Goal: Transaction & Acquisition: Purchase product/service

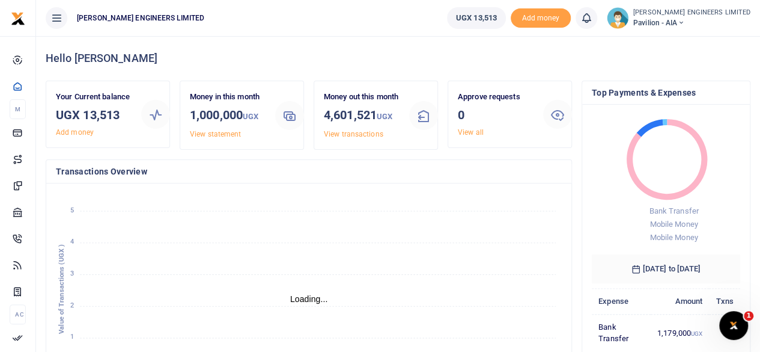
click at [685, 23] on icon at bounding box center [680, 23] width 7 height 8
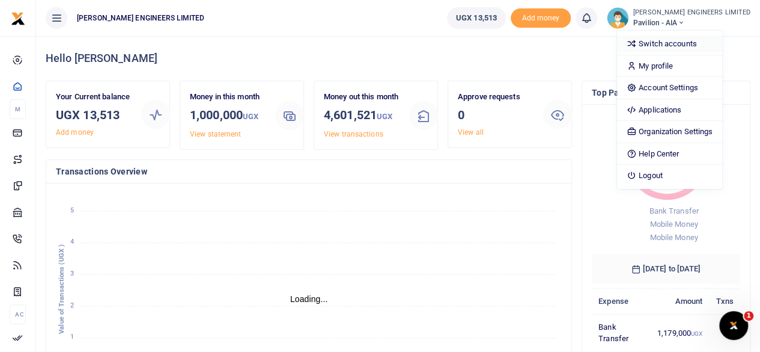
click at [694, 42] on link "Switch accounts" at bounding box center [669, 43] width 105 height 17
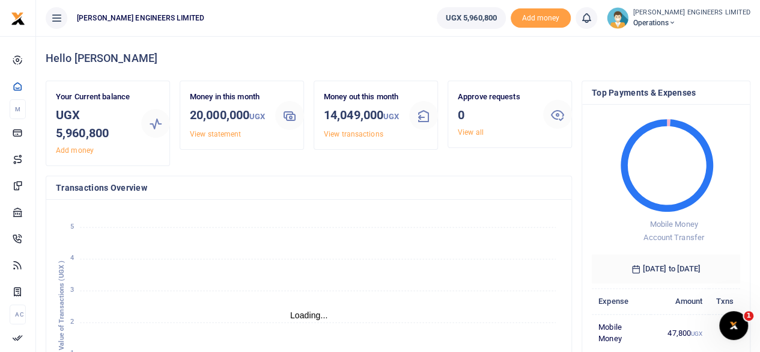
scroll to position [10, 10]
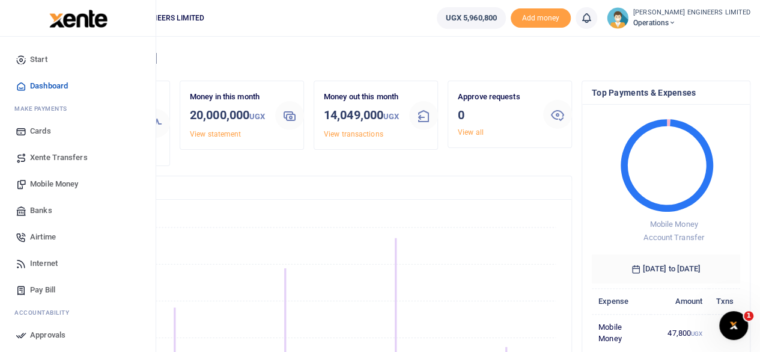
click at [44, 186] on span "Mobile Money" at bounding box center [54, 184] width 48 height 12
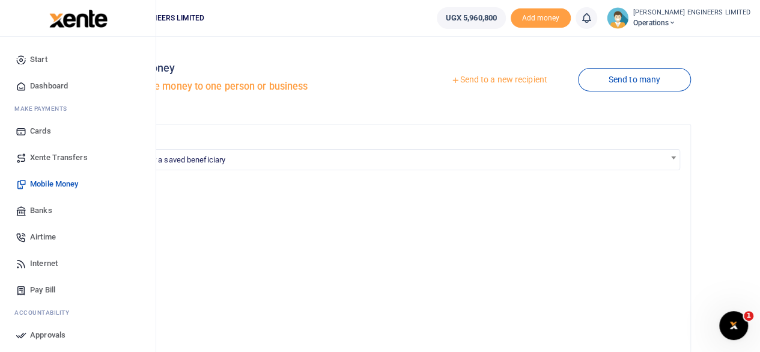
click at [52, 156] on span "Xente Transfers" at bounding box center [59, 157] width 58 height 12
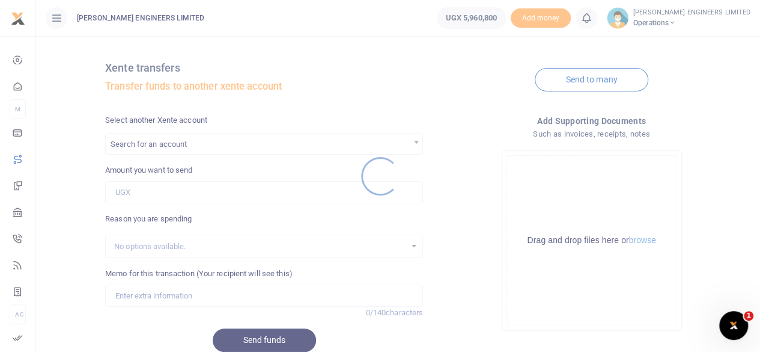
click at [153, 145] on div at bounding box center [380, 176] width 760 height 352
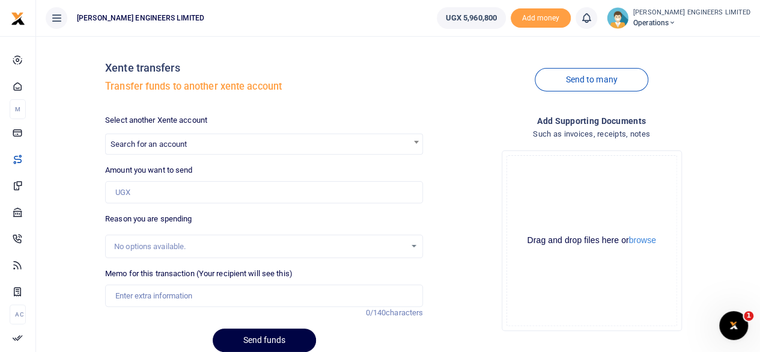
click at [147, 149] on span "Search for an account" at bounding box center [264, 143] width 317 height 19
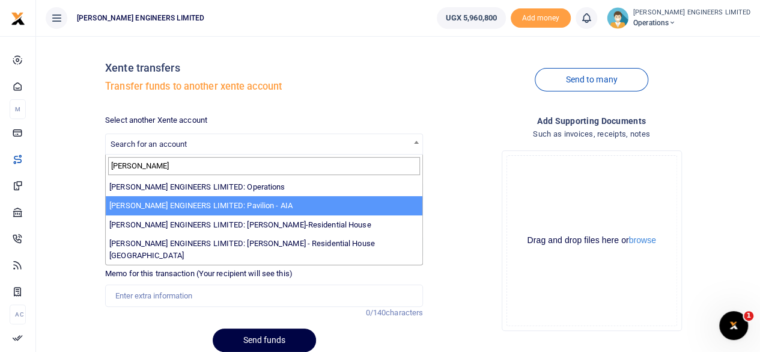
type input "spencer"
select select "4049"
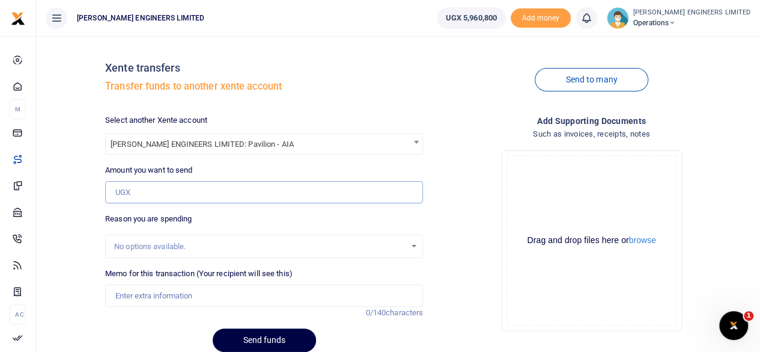
click at [135, 191] on input "Amount you want to send" at bounding box center [264, 192] width 318 height 23
click at [118, 191] on input "1,000,000" at bounding box center [264, 192] width 318 height 23
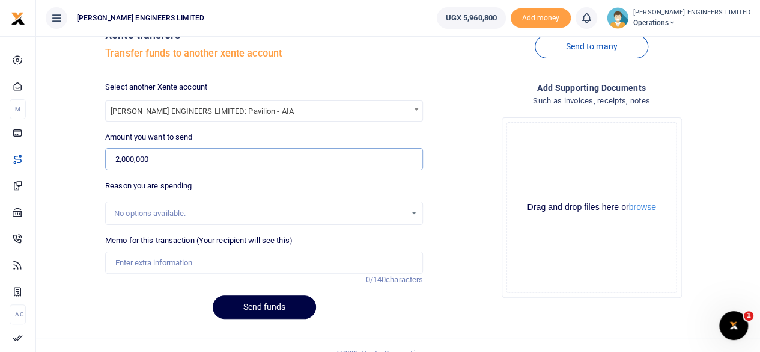
scroll to position [49, 0]
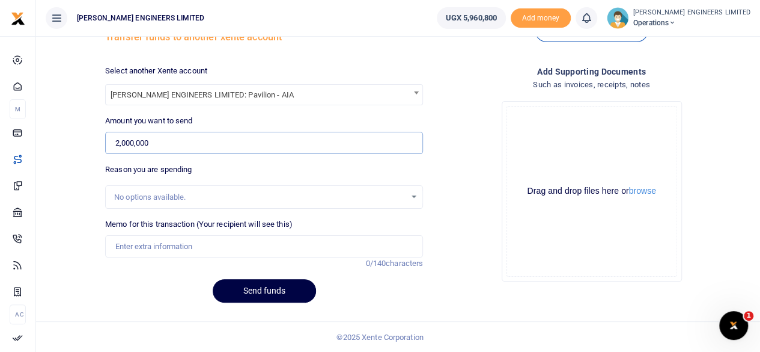
type input "2,000,000"
click at [144, 245] on input "Memo for this transaction (Your recipient will see this)" at bounding box center [264, 246] width 318 height 23
type input "Expenses"
click at [277, 293] on button "Send funds" at bounding box center [264, 290] width 103 height 23
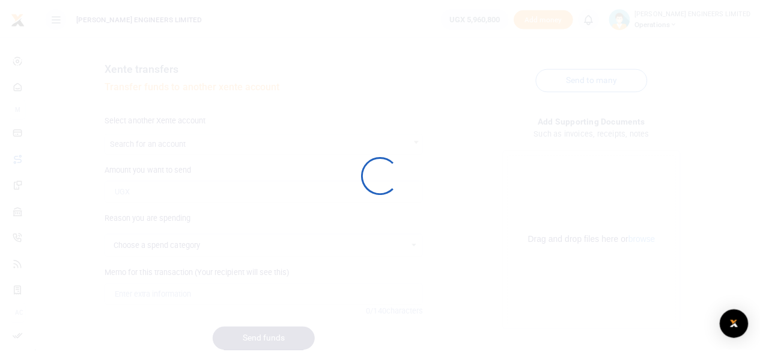
scroll to position [49, 0]
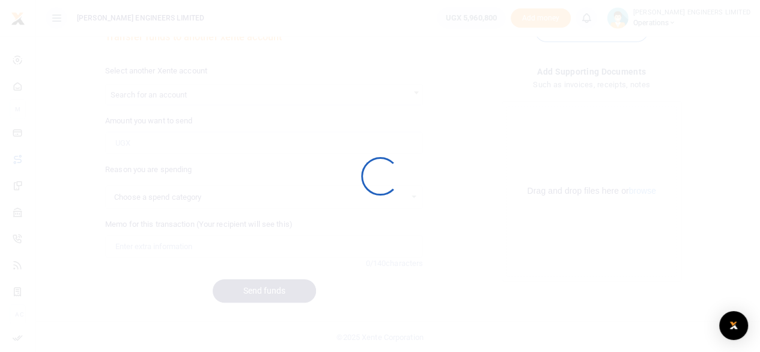
select select
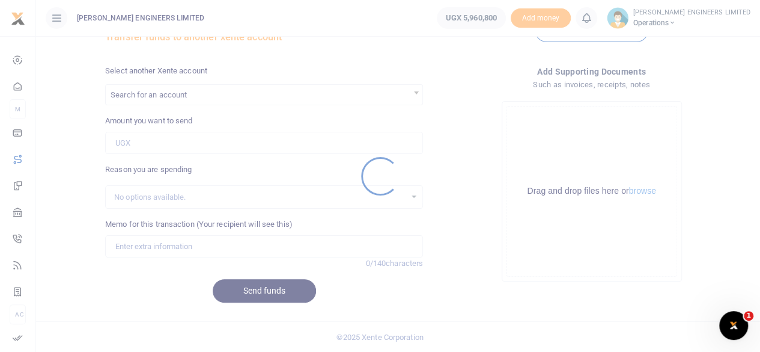
scroll to position [0, 0]
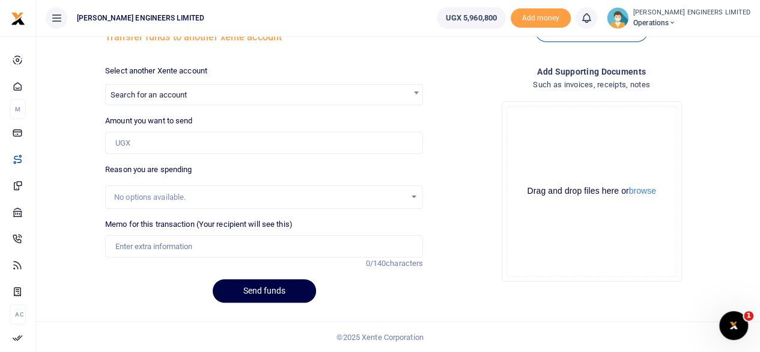
click at [593, 22] on icon at bounding box center [587, 17] width 12 height 13
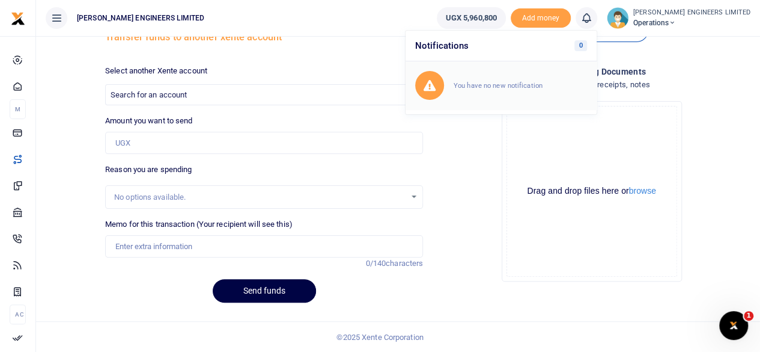
click at [534, 82] on small "You have no new notification" at bounding box center [498, 85] width 89 height 8
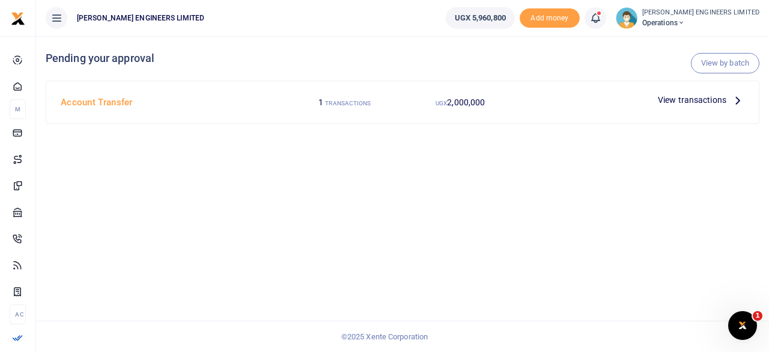
click at [693, 100] on span "View transactions" at bounding box center [692, 99] width 69 height 13
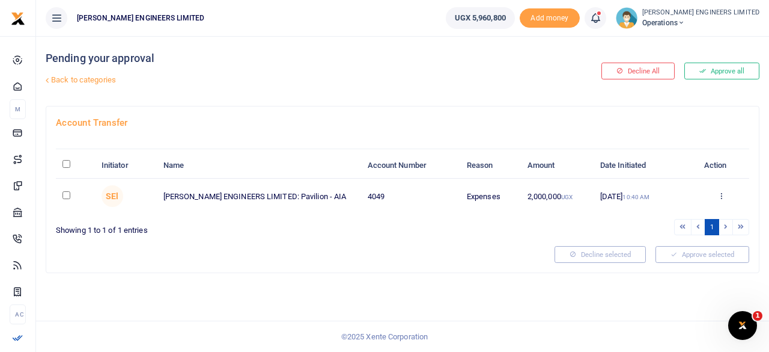
click at [67, 197] on input "checkbox" at bounding box center [67, 195] width 8 height 8
checkbox input "true"
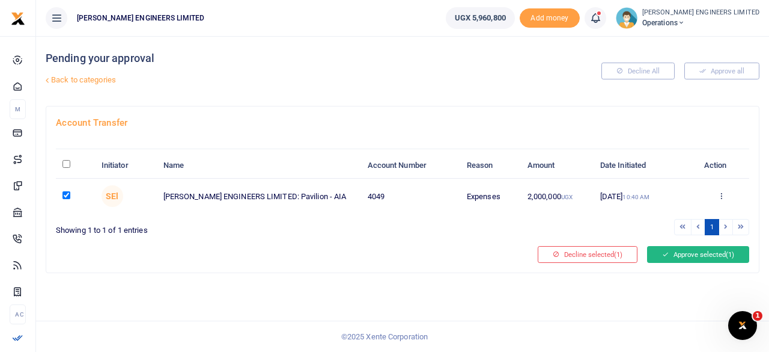
click at [683, 253] on button "Approve selected (1)" at bounding box center [698, 254] width 102 height 17
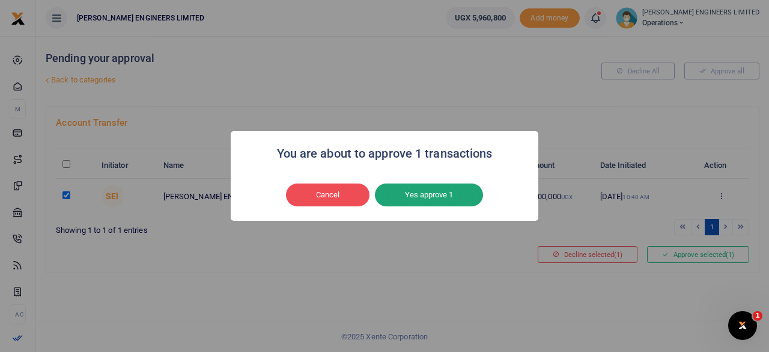
click at [439, 194] on button "Yes approve 1" at bounding box center [429, 194] width 108 height 23
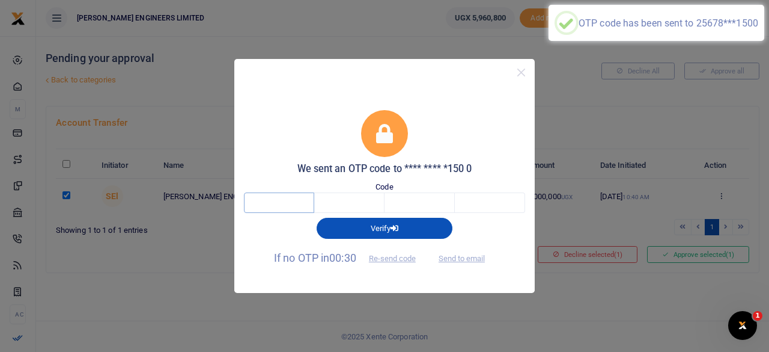
click at [290, 203] on input "text" at bounding box center [279, 202] width 70 height 20
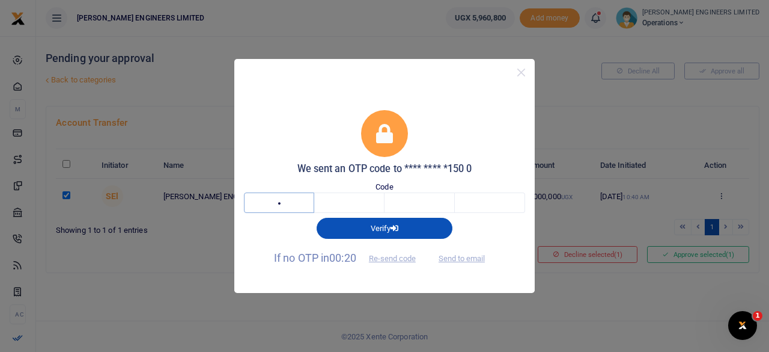
type input "6"
type input "4"
type input "9"
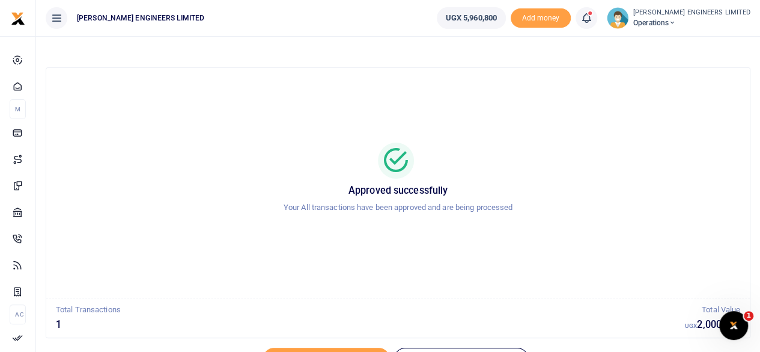
click at [676, 23] on icon at bounding box center [672, 23] width 7 height 8
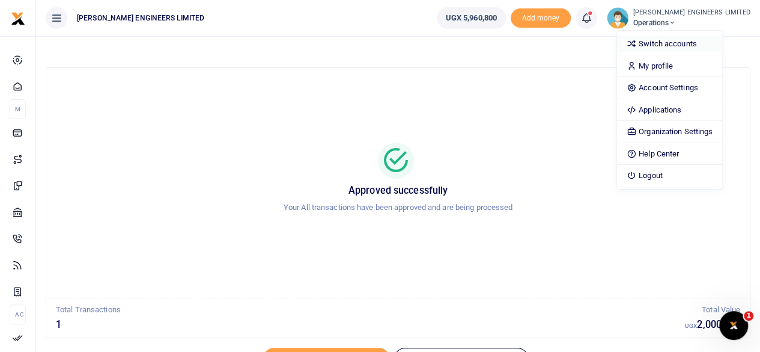
click at [686, 43] on link "Switch accounts" at bounding box center [669, 43] width 105 height 17
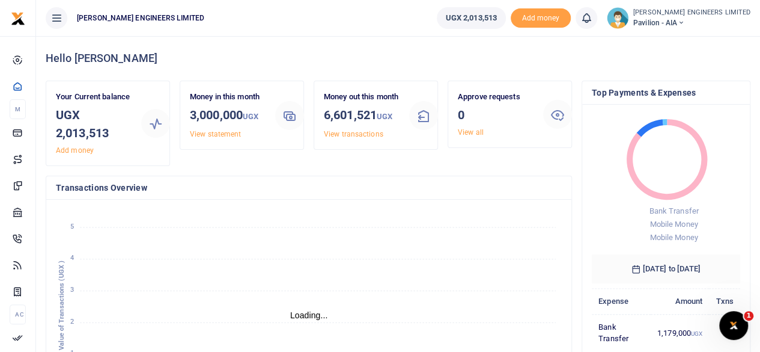
scroll to position [10, 10]
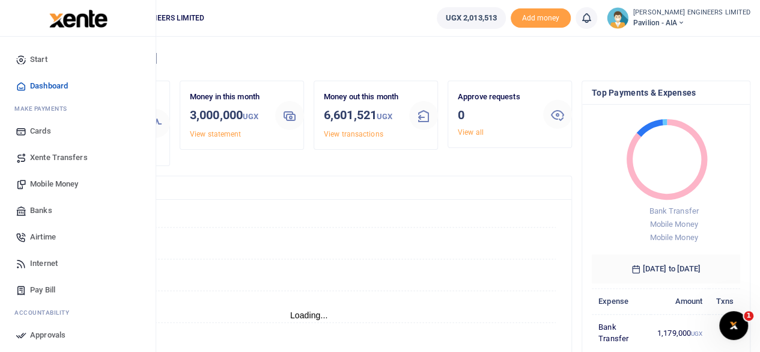
click at [54, 185] on span "Mobile Money" at bounding box center [54, 184] width 48 height 12
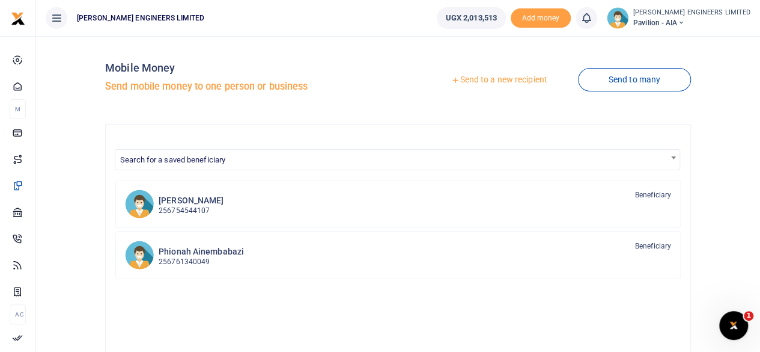
click at [493, 80] on link "Send to a new recipient" at bounding box center [499, 80] width 157 height 22
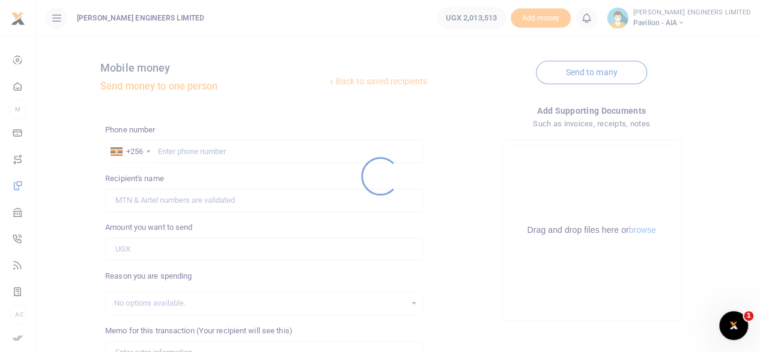
click at [168, 151] on div at bounding box center [380, 176] width 760 height 352
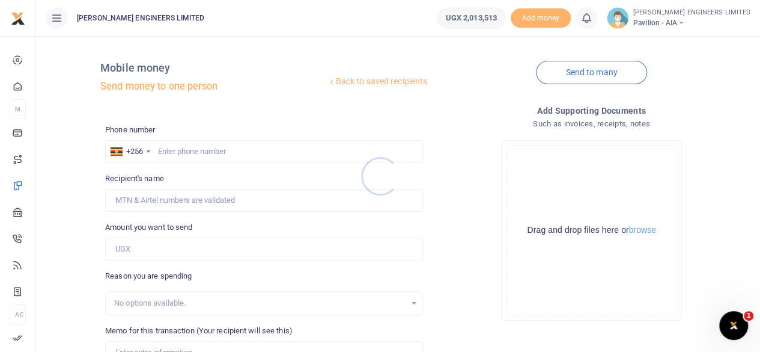
click at [176, 153] on div at bounding box center [380, 176] width 760 height 352
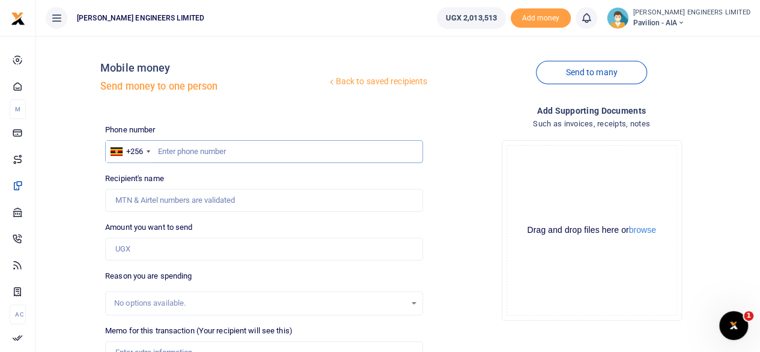
click at [177, 156] on input "text" at bounding box center [264, 151] width 318 height 23
type input "757850053"
click at [136, 248] on input "Amount you want to send" at bounding box center [264, 248] width 318 height 23
type input "Farouk Ssentongo"
click at [129, 249] on input "Amount you want to send" at bounding box center [264, 248] width 318 height 23
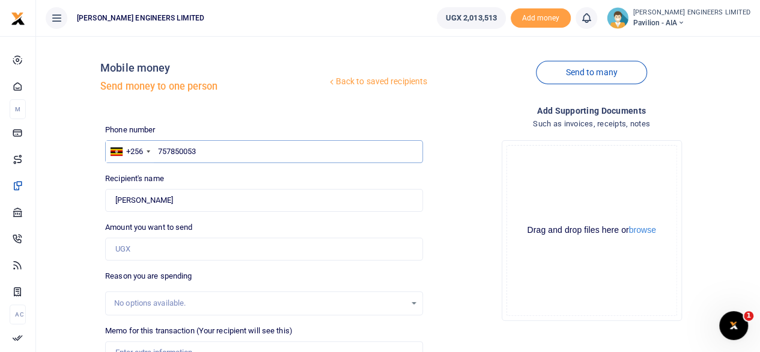
click at [310, 150] on input "757850053" at bounding box center [264, 151] width 318 height 23
click at [140, 249] on input "Amount you want to send" at bounding box center [264, 248] width 318 height 23
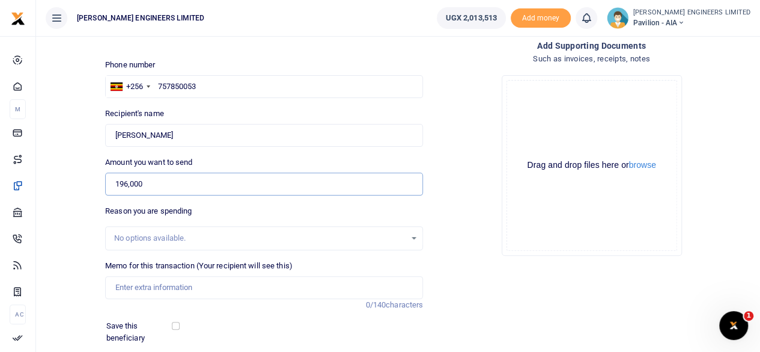
scroll to position [80, 0]
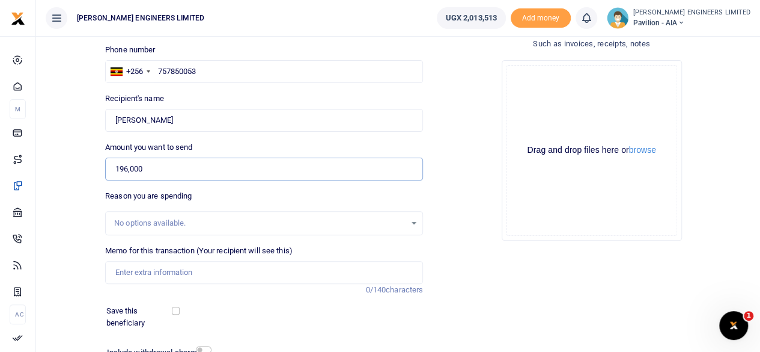
type input "196,000"
click at [133, 272] on input "Memo for this transaction (Your recipient will see this)" at bounding box center [264, 272] width 318 height 23
click at [113, 271] on input "6x2 pine timbers and" at bounding box center [264, 272] width 318 height 23
click at [240, 272] on input "12pcs of 6x2 pine timbers and" at bounding box center [264, 272] width 318 height 23
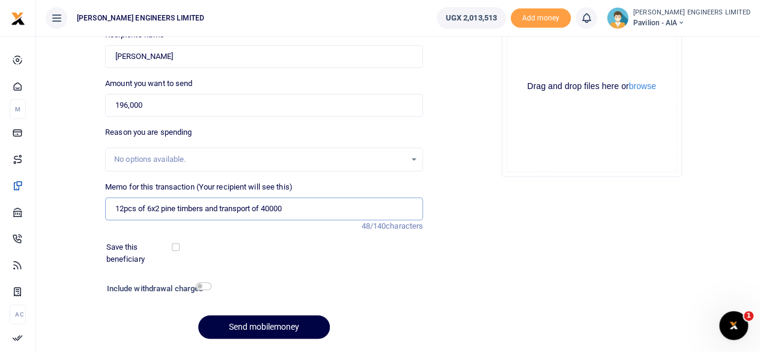
scroll to position [160, 0]
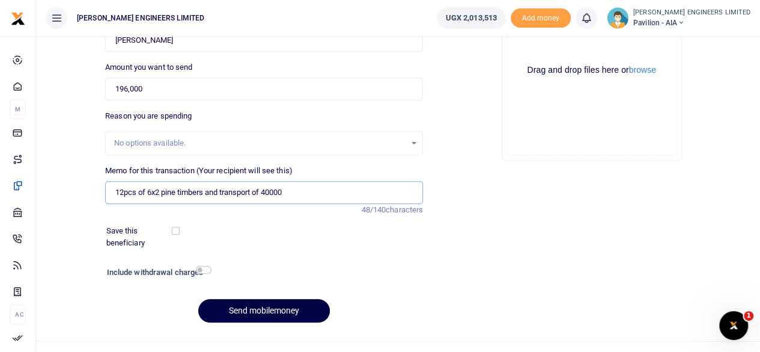
type input "12pcs of 6x2 pine timbers and transport of 40000"
click at [204, 267] on input "checkbox" at bounding box center [204, 270] width 16 height 8
checkbox input "true"
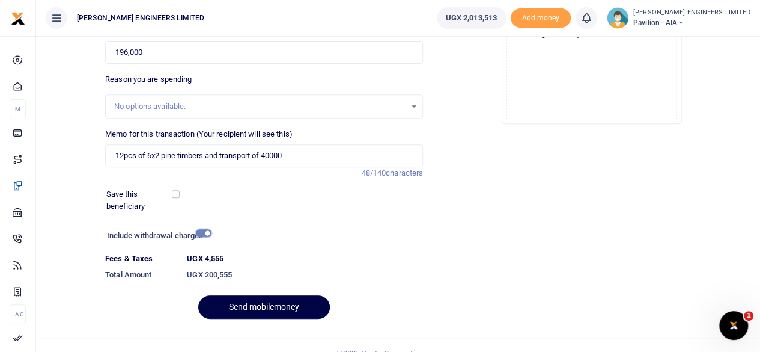
scroll to position [213, 0]
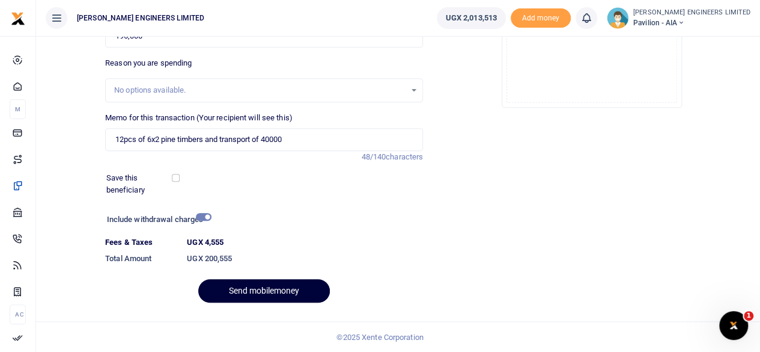
click at [287, 289] on button "Send mobilemoney" at bounding box center [264, 290] width 132 height 23
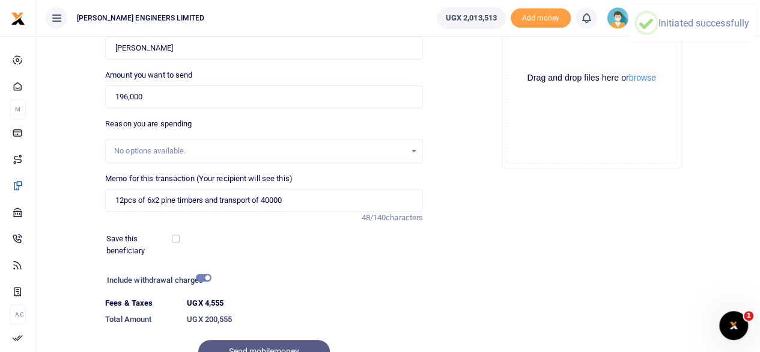
scroll to position [132, 0]
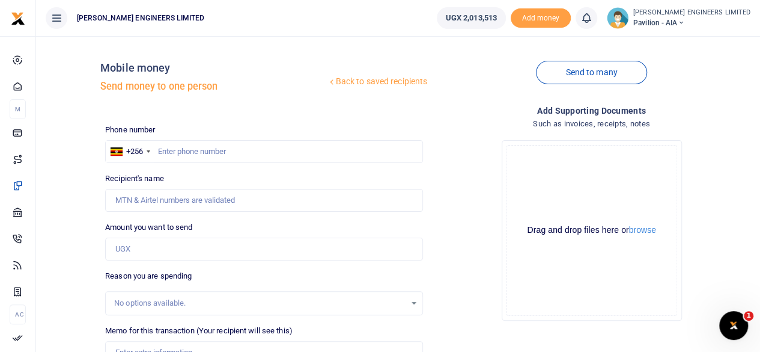
click at [593, 19] on icon at bounding box center [587, 17] width 12 height 13
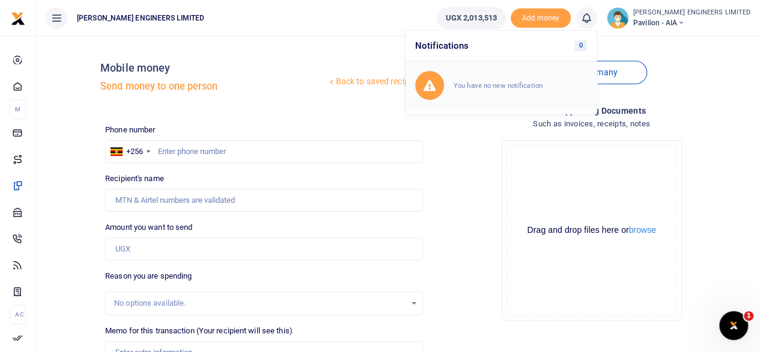
click at [525, 85] on small "You have no new notification" at bounding box center [498, 85] width 89 height 8
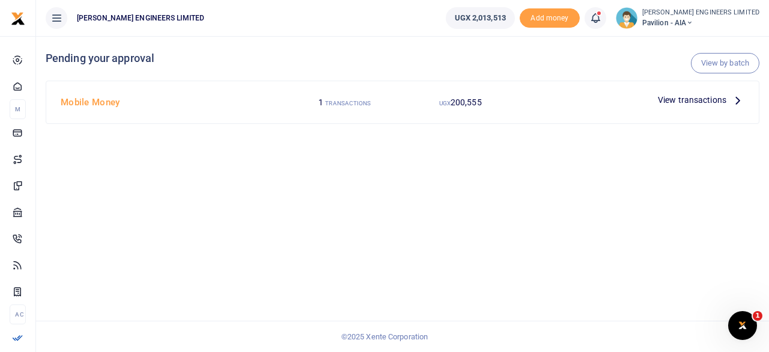
click at [673, 102] on span "View transactions" at bounding box center [692, 99] width 69 height 13
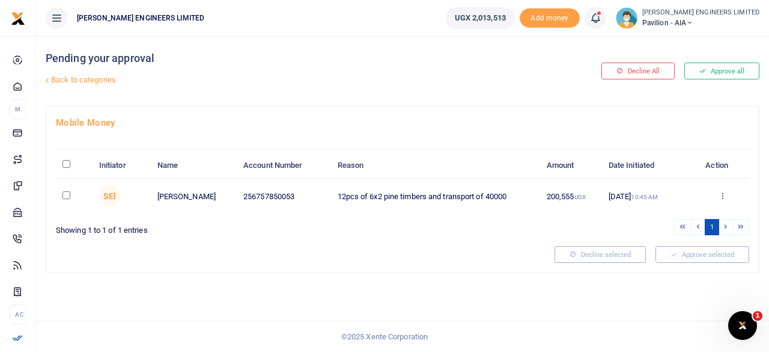
click at [64, 194] on input "checkbox" at bounding box center [67, 195] width 8 height 8
checkbox input "true"
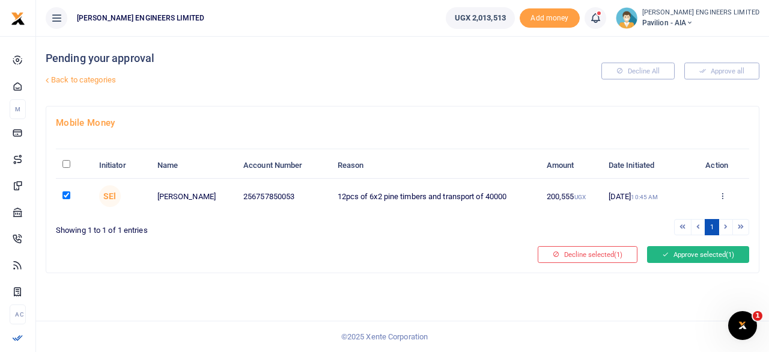
click at [677, 252] on button "Approve selected (1)" at bounding box center [698, 254] width 102 height 17
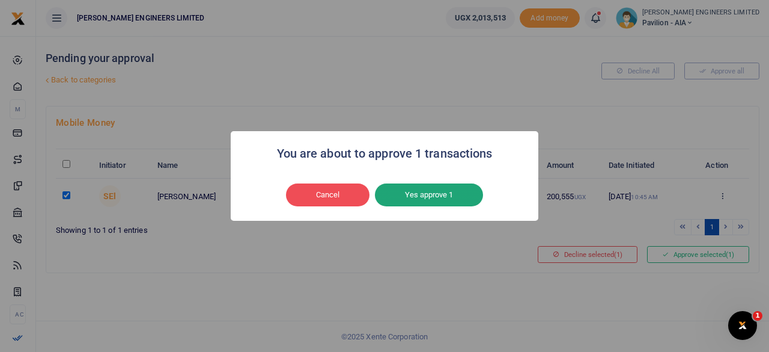
click at [446, 198] on button "Yes approve 1" at bounding box center [429, 194] width 108 height 23
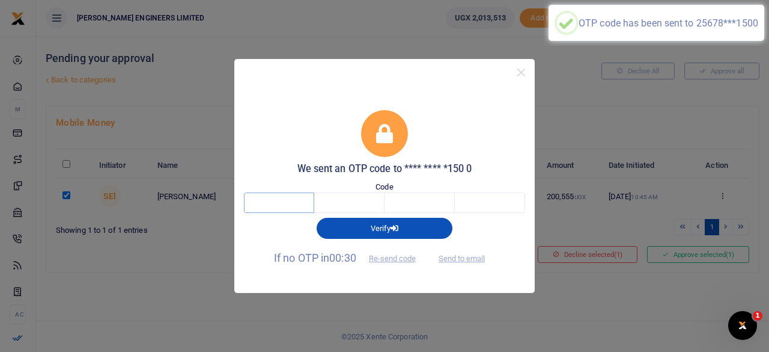
click at [278, 204] on input "text" at bounding box center [279, 202] width 70 height 20
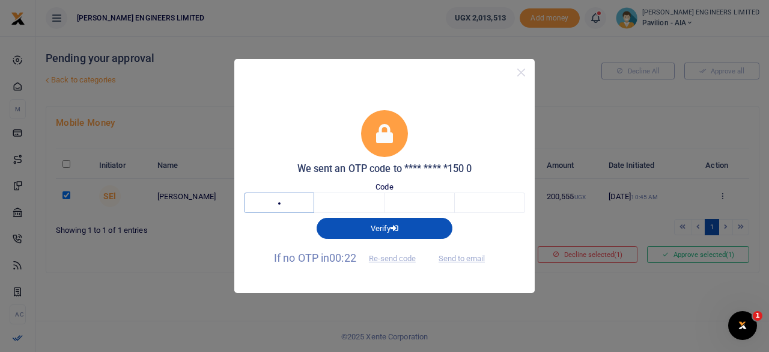
type input "9"
type input "6"
type input "8"
type input "1"
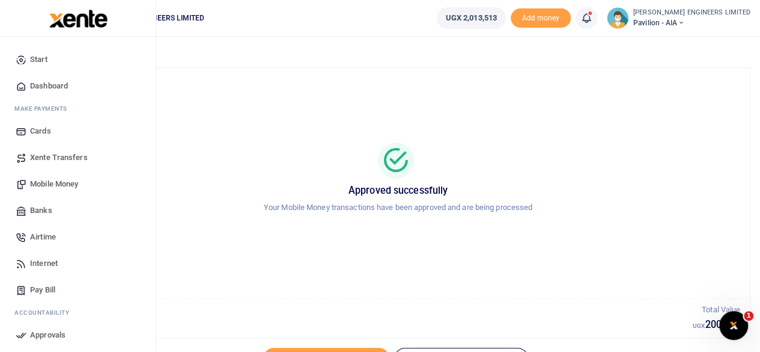
click at [54, 183] on span "Mobile Money" at bounding box center [54, 184] width 48 height 12
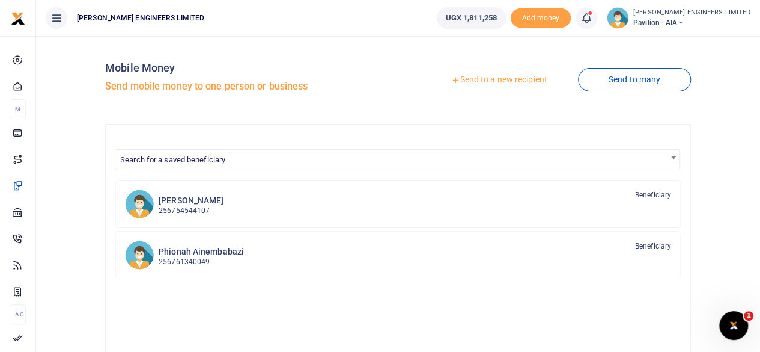
click at [483, 81] on link "Send to a new recipient" at bounding box center [499, 80] width 157 height 22
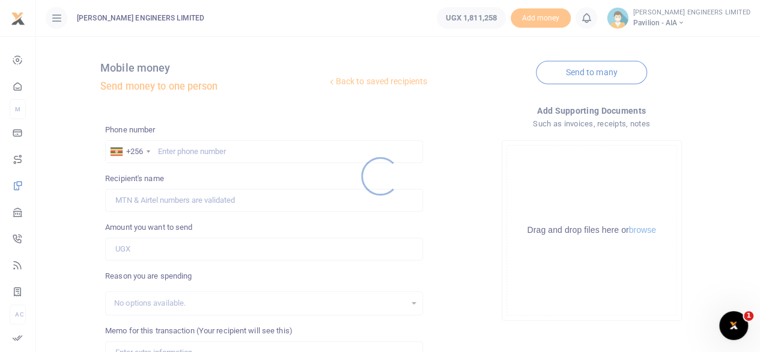
click at [182, 153] on div at bounding box center [380, 176] width 760 height 352
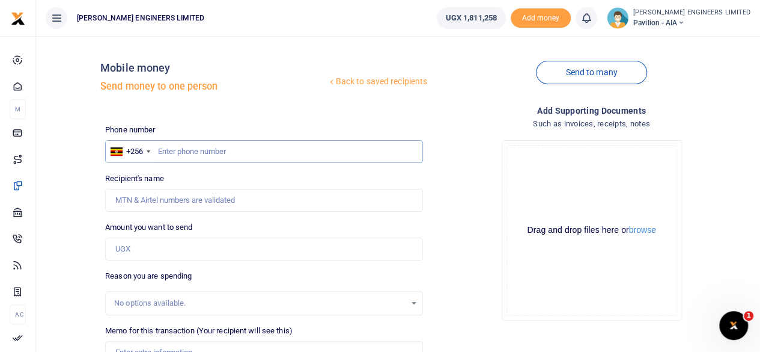
click at [190, 153] on input "text" at bounding box center [264, 151] width 318 height 23
type input "760858547"
type input "Anthony Ainamani"
type input "760858547"
click at [138, 248] on input "Amount you want to send" at bounding box center [264, 248] width 318 height 23
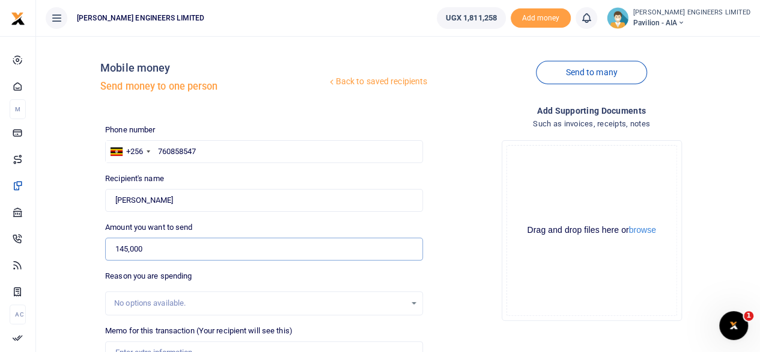
click at [139, 248] on input "145,000" at bounding box center [264, 248] width 318 height 23
click at [136, 249] on input "145,000" at bounding box center [264, 248] width 318 height 23
click at [142, 249] on input "145,000" at bounding box center [264, 248] width 318 height 23
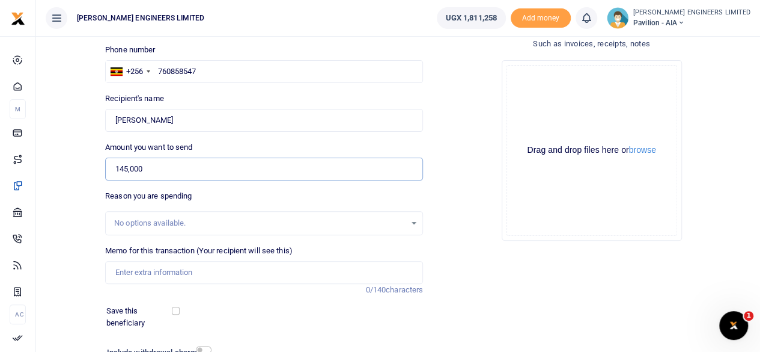
type input "145,000"
click at [141, 270] on input "Memo for this transaction (Your recipient will see this)" at bounding box center [264, 272] width 318 height 23
click at [316, 270] on input "2 pcs of rollers and 2pcs of 2 inch paint brush and 2pcs of paint brush" at bounding box center [264, 272] width 318 height 23
click at [385, 276] on input "2 pcs of rollers and 2pcs of 2 inch paint brush and 2pcs of 4 inch paint brush" at bounding box center [264, 272] width 318 height 23
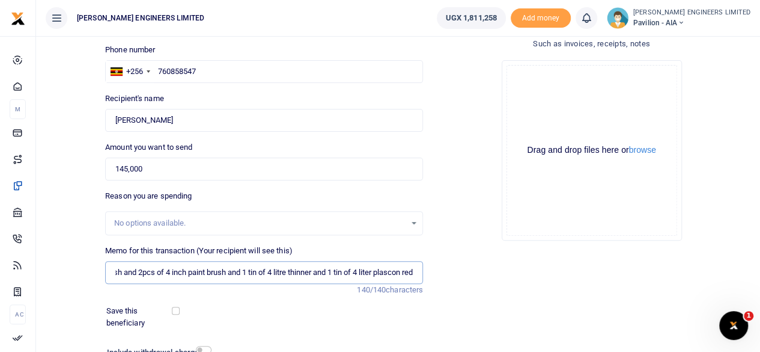
scroll to position [0, 160]
click at [278, 273] on input "2 pcs of rollers and 2pcs of 2 inch paint brush and 2pcs of 4 inch paint brush …" at bounding box center [264, 272] width 318 height 23
click at [281, 272] on input "2 pcs of rollers and 2pcs of 2 inch paint brush and 2pcs of 4 inch paint brush …" at bounding box center [264, 272] width 318 height 23
click at [374, 274] on input "2 pcs of rollers and 2pcs of 2 inch paint brush and 2pcs of 4 inch paint brush …" at bounding box center [264, 272] width 318 height 23
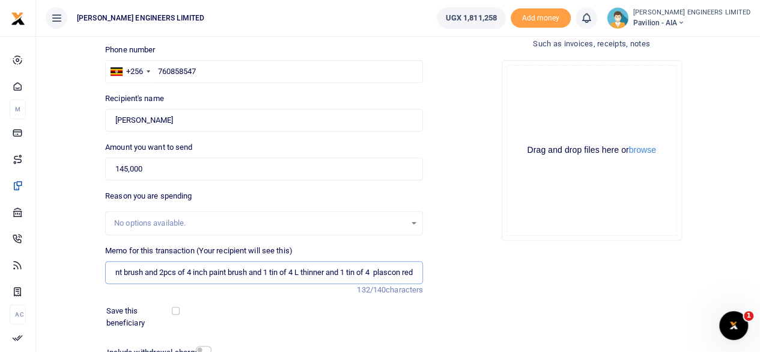
scroll to position [0, 138]
click at [388, 275] on input "2 pcs of rollers and 2pcs of 2 inch paint brush and 2pcs of 4 inch paint brush …" at bounding box center [264, 272] width 318 height 23
click at [410, 273] on input "2 pcs of rollers and 2pcs of 2 inch paint brush and 2pcs of 4 inch paint brush …" at bounding box center [264, 272] width 318 height 23
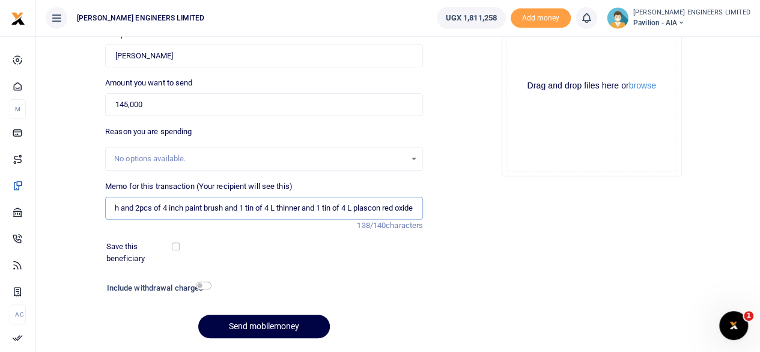
scroll to position [160, 0]
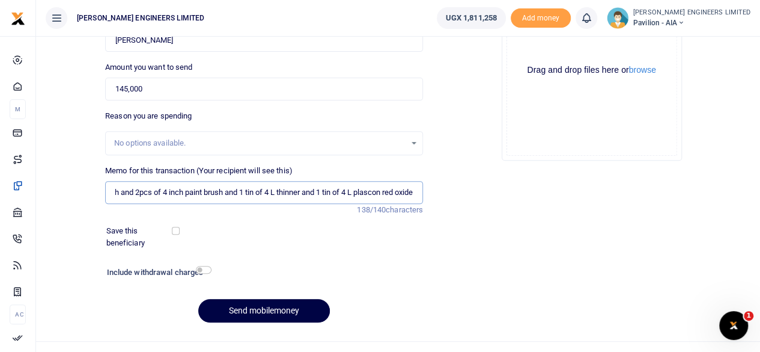
type input "2 pcs of rollers and 2pcs of 2 inch paint brush and 2pcs of 4 inch paint brush …"
click at [203, 270] on input "checkbox" at bounding box center [204, 270] width 16 height 8
checkbox input "true"
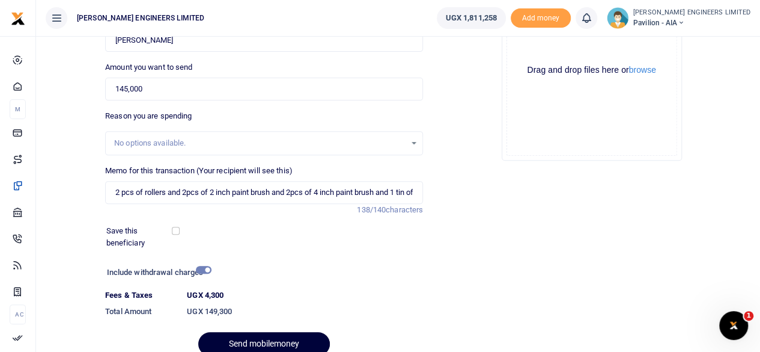
click at [274, 341] on button "Send mobilemoney" at bounding box center [264, 343] width 132 height 23
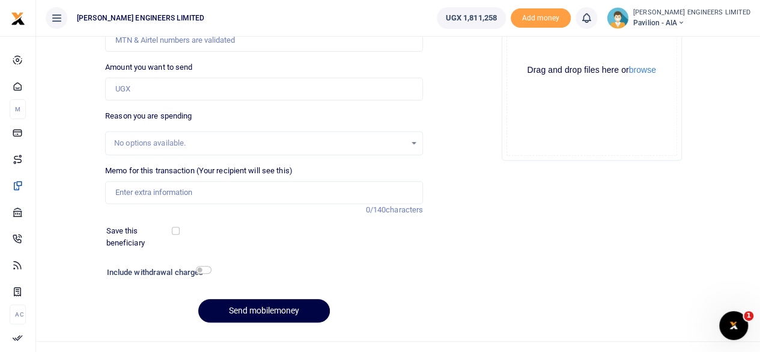
click at [593, 23] on icon at bounding box center [587, 17] width 12 height 13
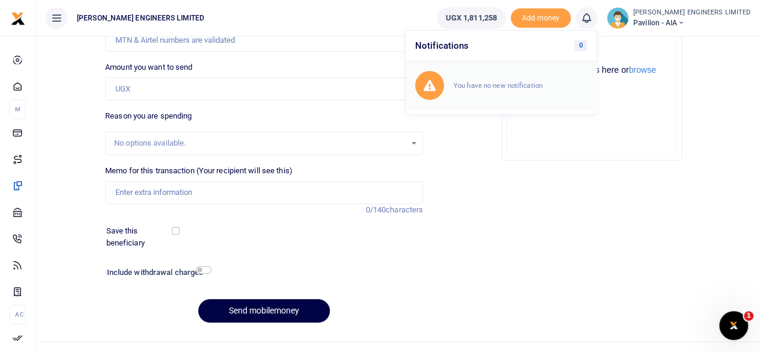
click at [516, 86] on small "You have no new notification" at bounding box center [498, 85] width 89 height 8
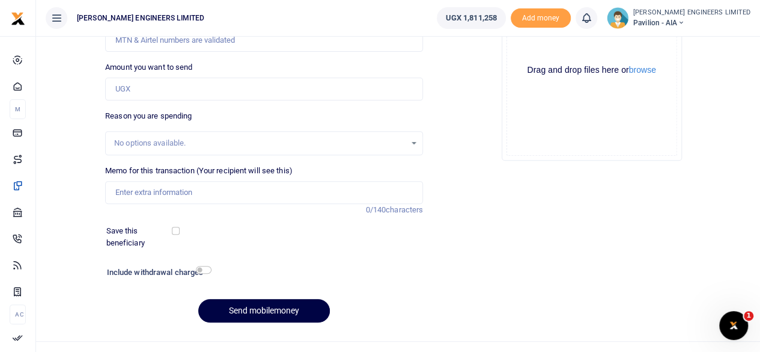
click at [593, 24] on icon at bounding box center [587, 17] width 12 height 13
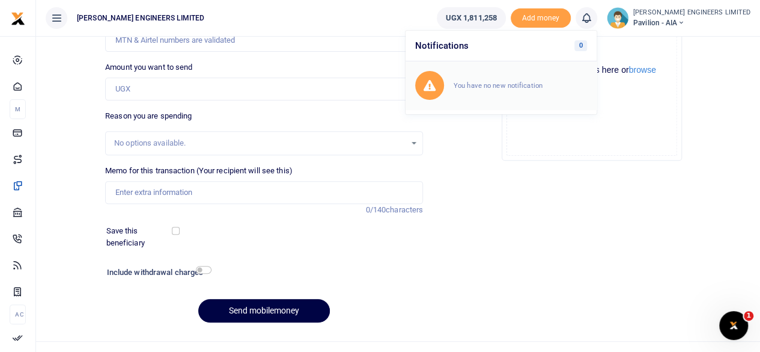
click at [529, 82] on small "You have no new notification" at bounding box center [498, 85] width 89 height 8
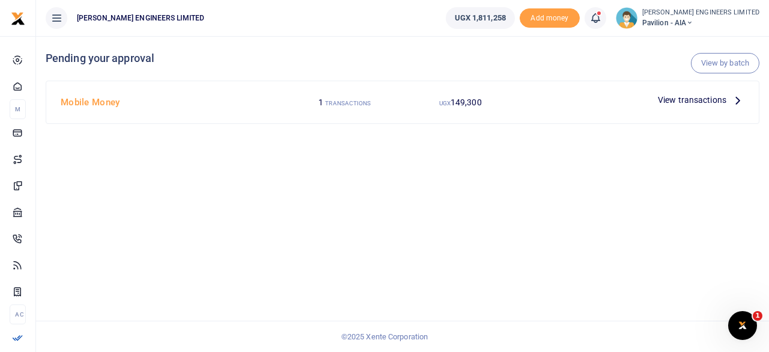
click at [448, 104] on small "UGX" at bounding box center [444, 103] width 11 height 7
click at [672, 99] on span "View transactions" at bounding box center [692, 99] width 69 height 13
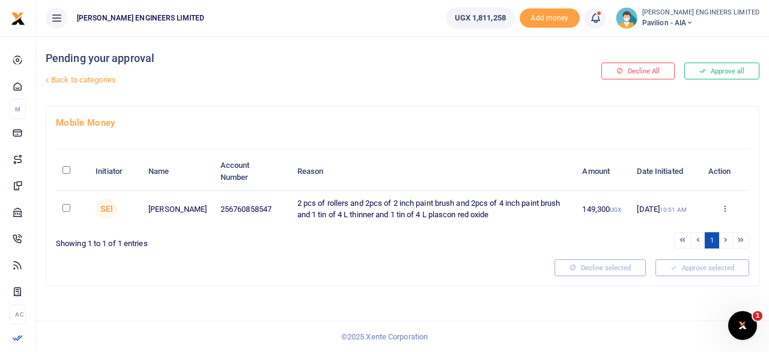
click at [63, 208] on input "checkbox" at bounding box center [67, 208] width 8 height 8
checkbox input "true"
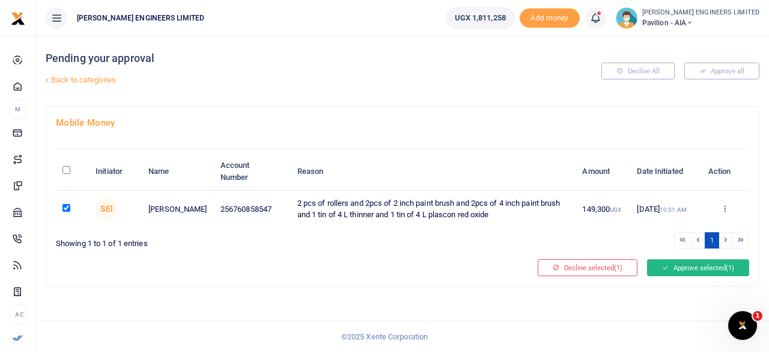
click at [698, 264] on button "Approve selected (1)" at bounding box center [698, 267] width 102 height 17
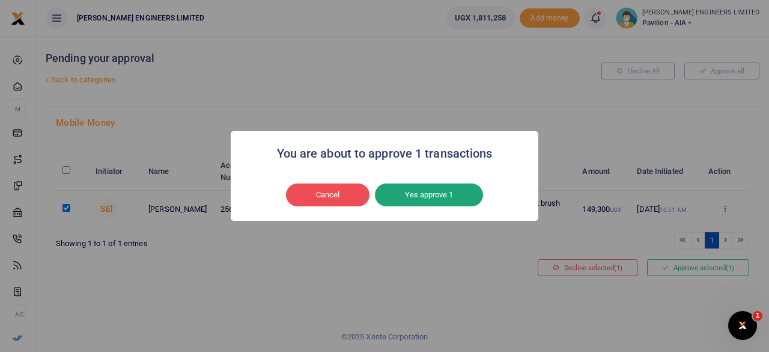
click at [453, 195] on button "Yes approve 1" at bounding box center [429, 194] width 108 height 23
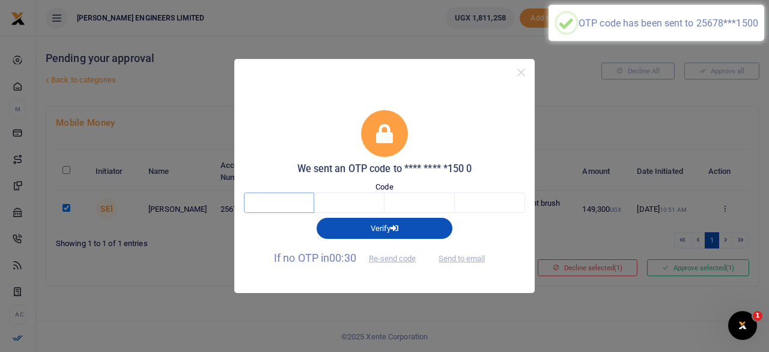
click at [298, 199] on input "text" at bounding box center [279, 202] width 70 height 20
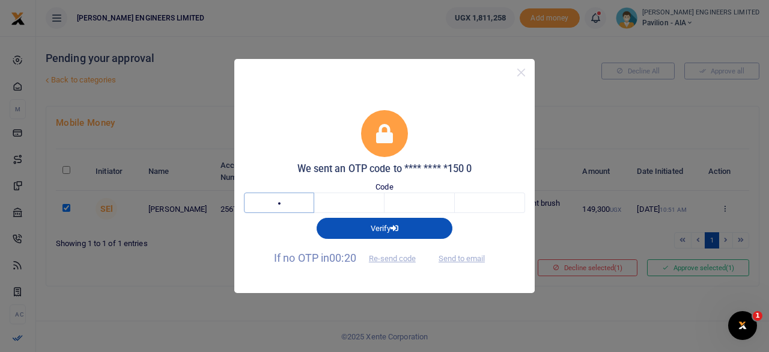
type input "5"
type input "6"
type input "2"
type input "3"
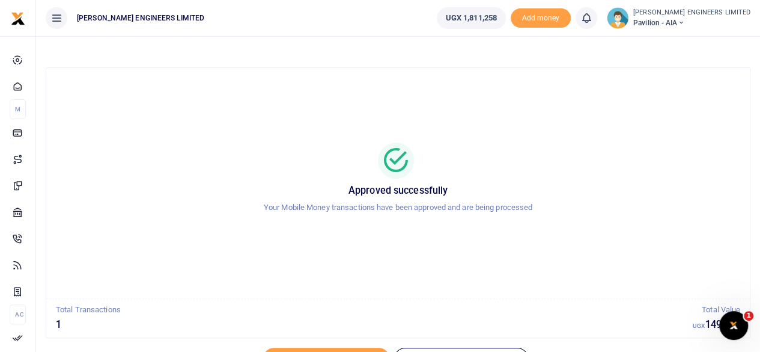
click at [685, 21] on icon at bounding box center [680, 23] width 7 height 8
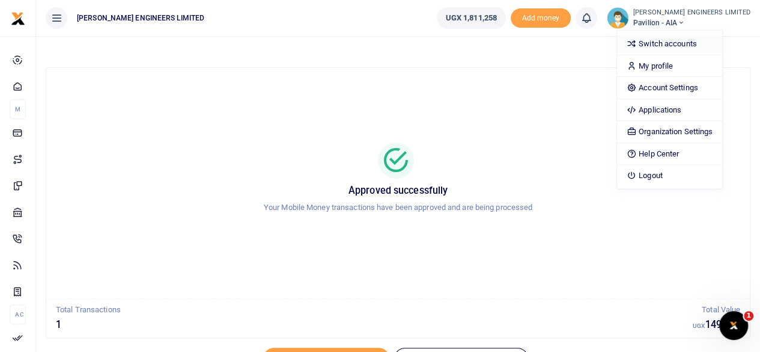
click at [695, 44] on link "Switch accounts" at bounding box center [669, 43] width 105 height 17
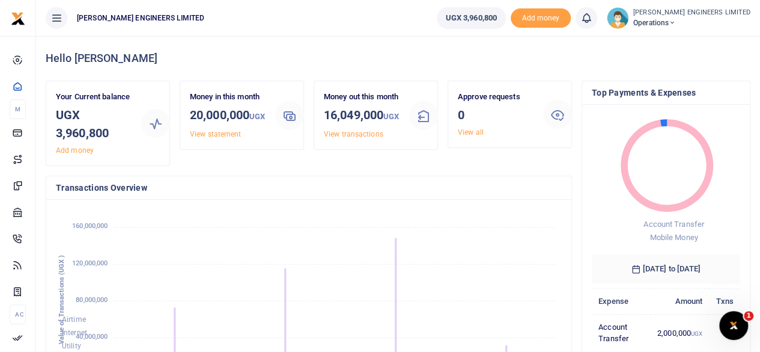
click at [676, 22] on icon at bounding box center [672, 23] width 7 height 8
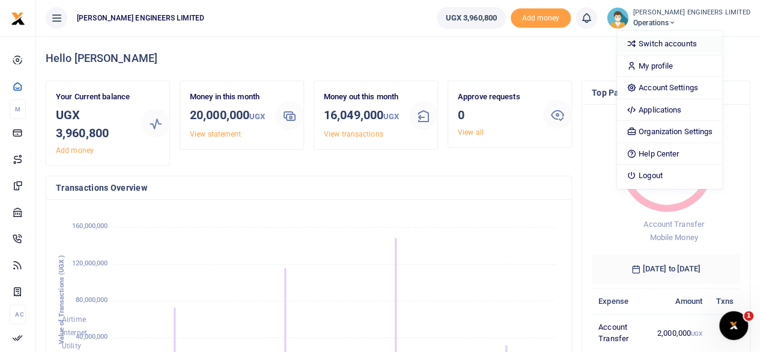
click at [691, 45] on link "Switch accounts" at bounding box center [669, 43] width 105 height 17
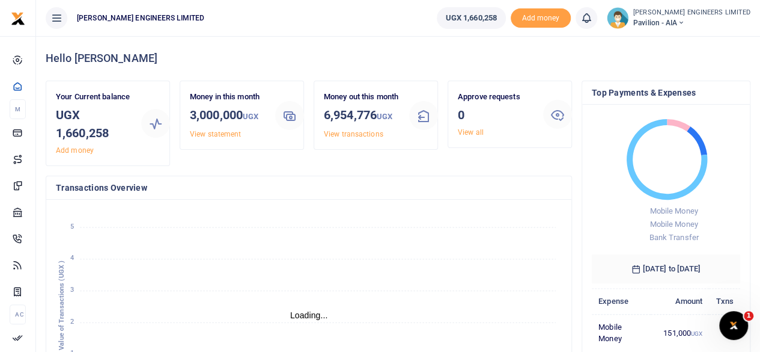
scroll to position [10, 10]
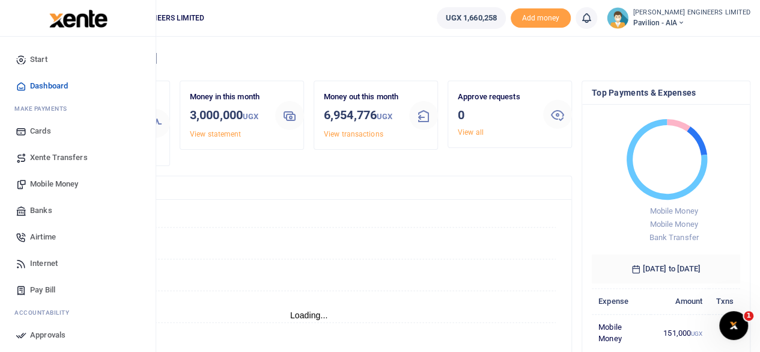
click at [49, 184] on span "Mobile Money" at bounding box center [54, 184] width 48 height 12
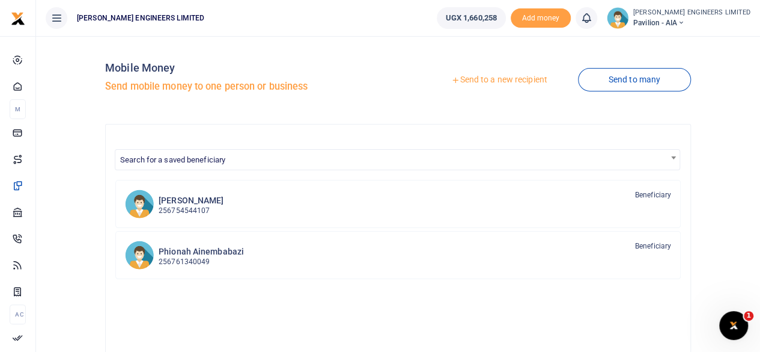
click at [685, 22] on icon at bounding box center [680, 23] width 7 height 8
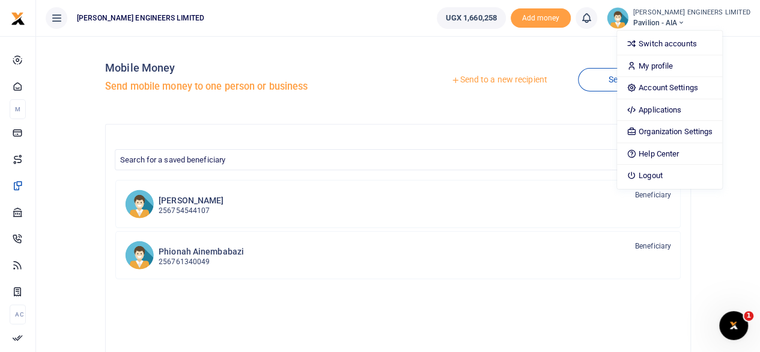
click at [542, 52] on div "Send to a new recipient Send to many" at bounding box center [547, 80] width 298 height 69
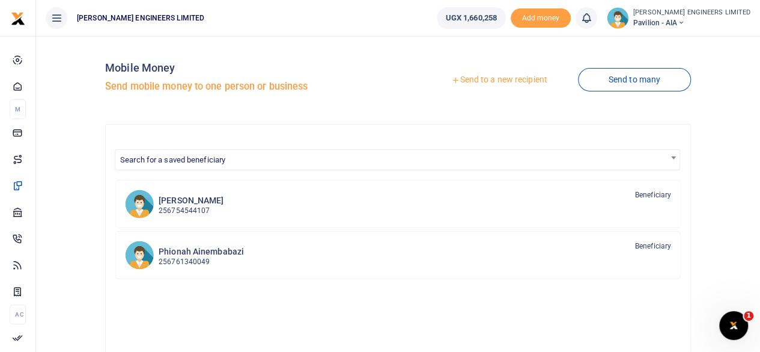
click at [263, 117] on div "Mobile Money Send mobile money to one person or business Send to a new recipien…" at bounding box center [398, 316] width 596 height 541
click at [493, 50] on div "Send to a new recipient Send to many" at bounding box center [547, 80] width 298 height 69
click at [685, 22] on icon at bounding box center [680, 23] width 7 height 8
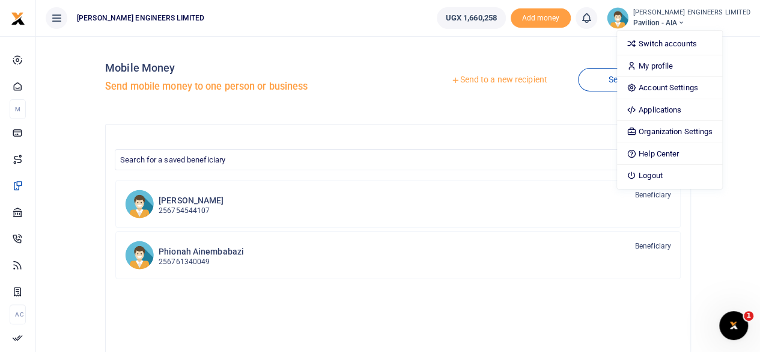
click at [503, 47] on div "Send to a new recipient Send to many" at bounding box center [547, 80] width 298 height 69
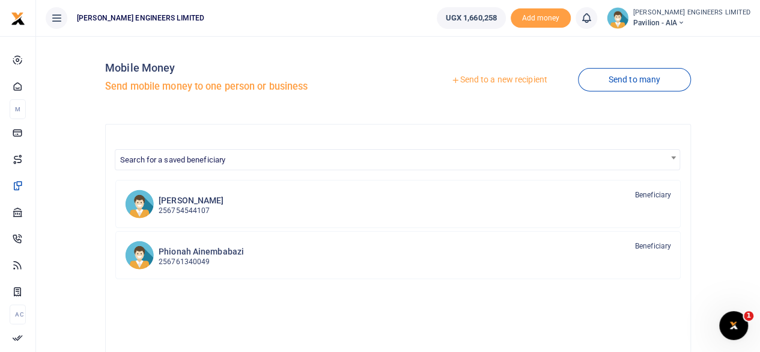
click at [685, 22] on icon at bounding box center [680, 23] width 7 height 8
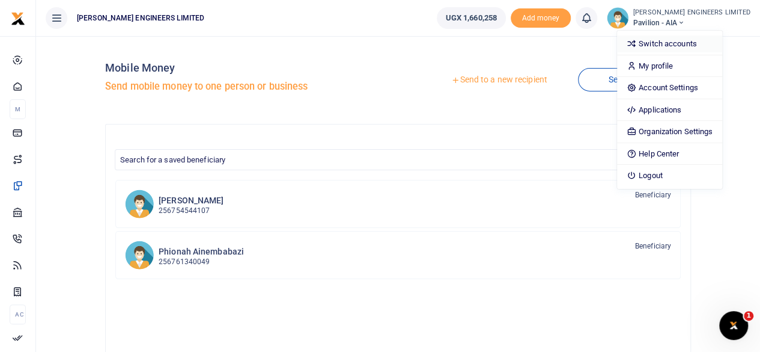
click at [693, 44] on link "Switch accounts" at bounding box center [669, 43] width 105 height 17
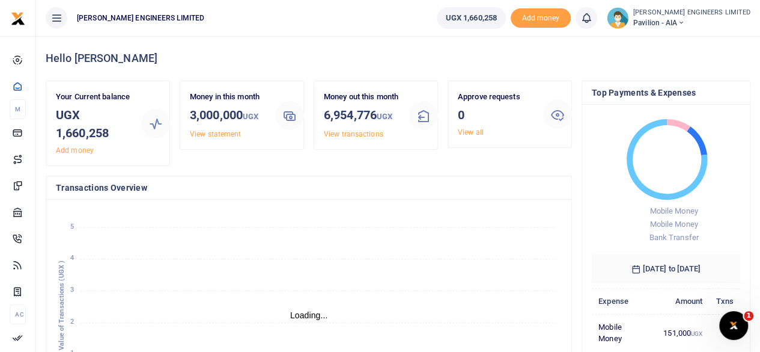
scroll to position [10, 10]
click at [685, 22] on icon at bounding box center [680, 23] width 7 height 8
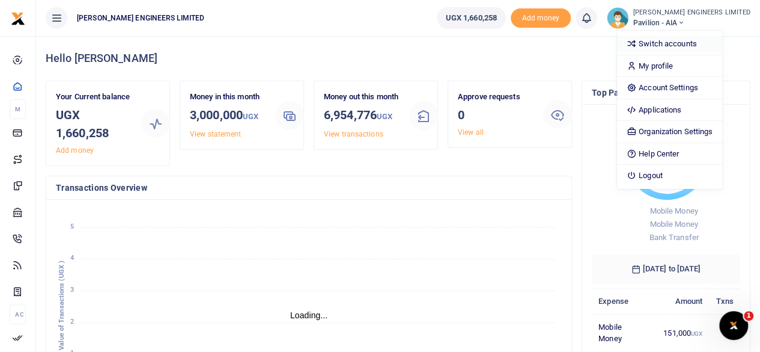
click at [685, 43] on link "Switch accounts" at bounding box center [669, 43] width 105 height 17
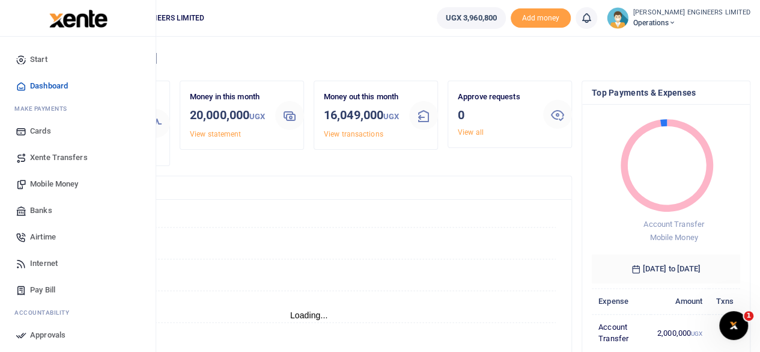
scroll to position [10, 10]
click at [50, 156] on span "Xente Transfers" at bounding box center [59, 157] width 58 height 12
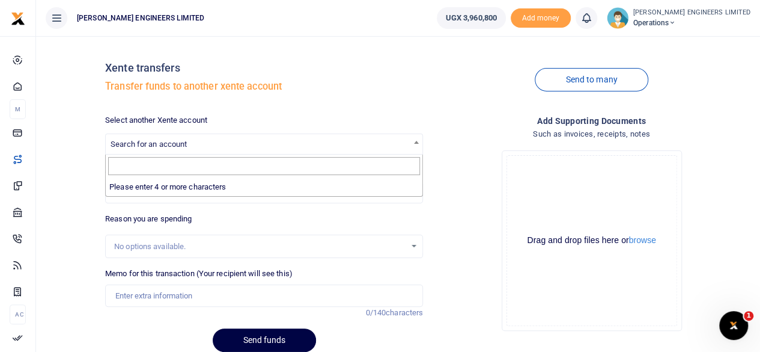
click at [153, 144] on span "Search for an account" at bounding box center [149, 143] width 76 height 9
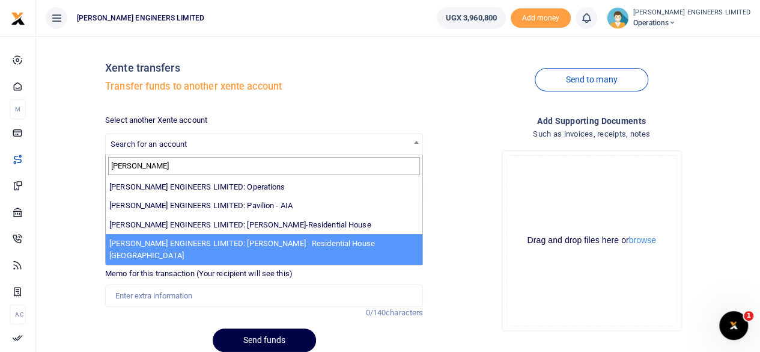
type input "[PERSON_NAME]"
select select "4051"
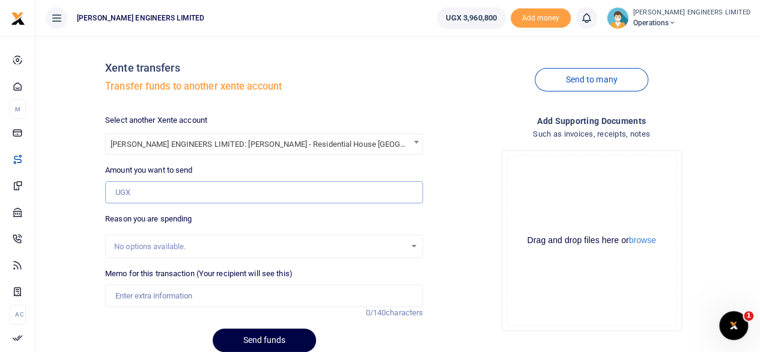
click at [132, 191] on input "Amount you want to send" at bounding box center [264, 192] width 318 height 23
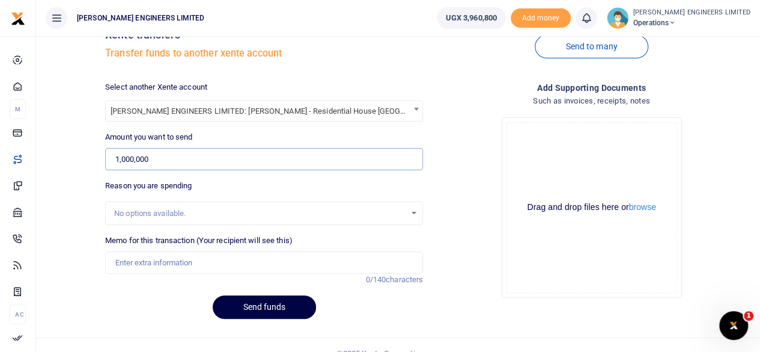
scroll to position [49, 0]
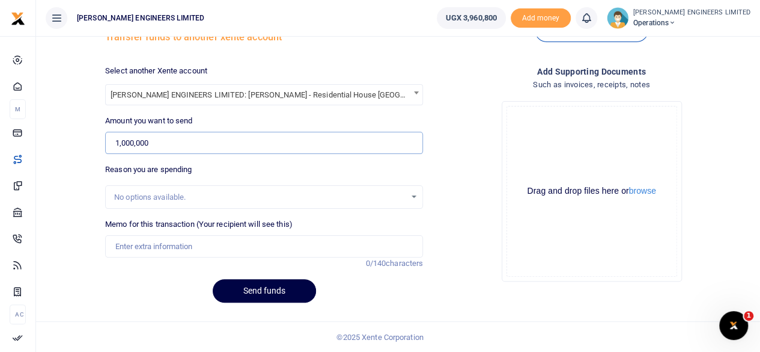
type input "1,000,000"
click at [140, 244] on input "Memo for this transaction (Your recipient will see this)" at bounding box center [264, 246] width 318 height 23
type input "Expenses"
click at [283, 292] on button "Send funds" at bounding box center [264, 290] width 103 height 23
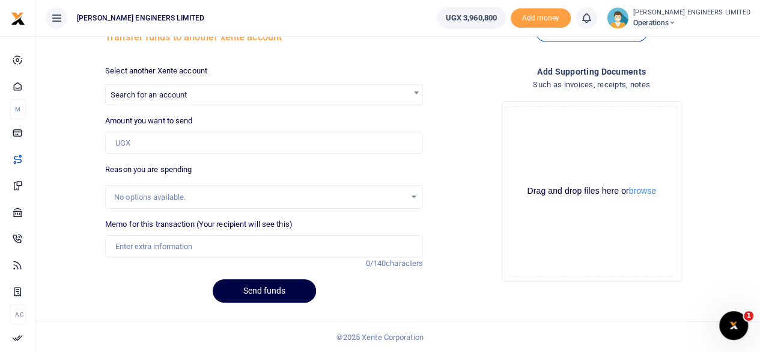
click at [593, 19] on icon at bounding box center [587, 17] width 12 height 13
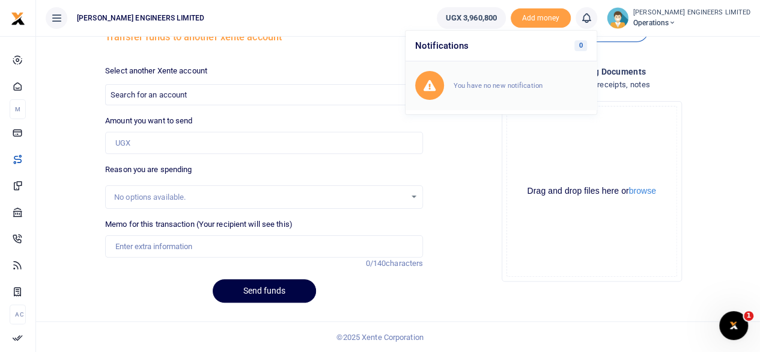
click at [543, 85] on small "You have no new notification" at bounding box center [498, 85] width 89 height 8
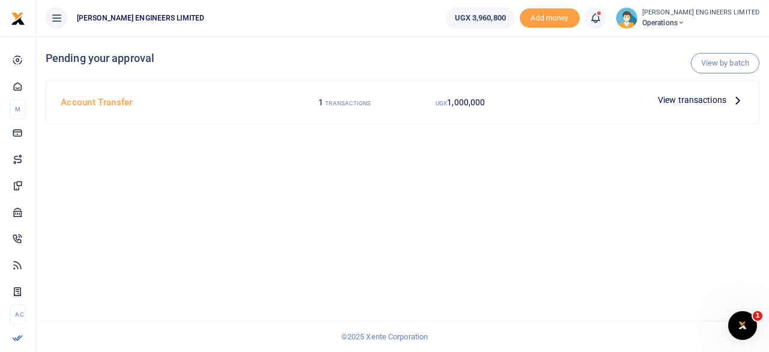
click at [667, 100] on span "View transactions" at bounding box center [692, 99] width 69 height 13
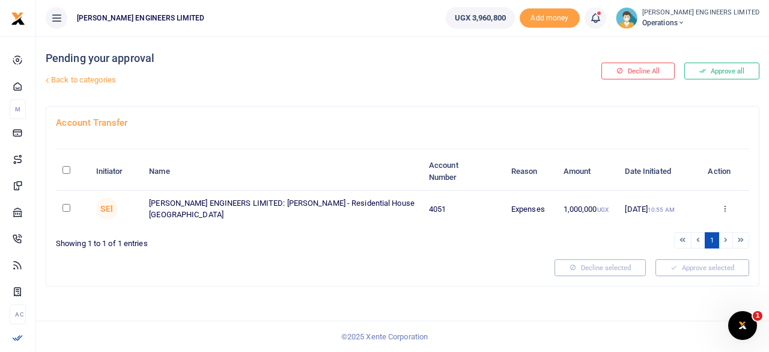
click at [64, 207] on input "checkbox" at bounding box center [67, 208] width 8 height 8
checkbox input "true"
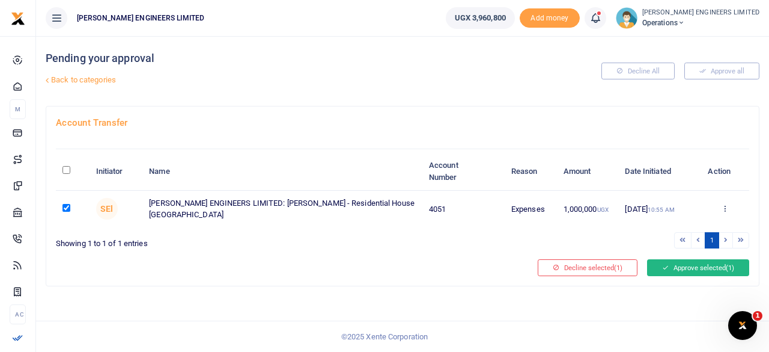
click at [692, 266] on button "Approve selected (1)" at bounding box center [698, 267] width 102 height 17
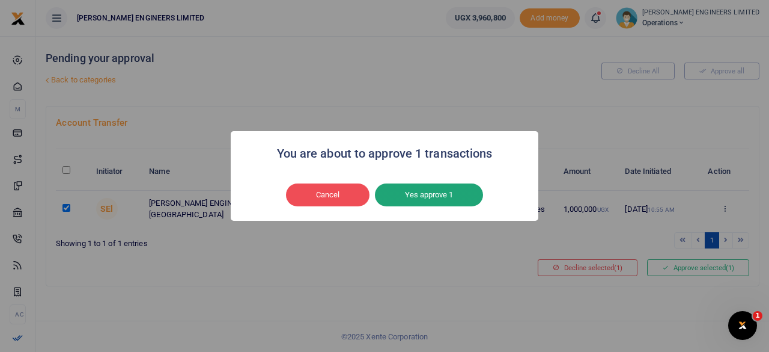
click at [447, 195] on button "Yes approve 1" at bounding box center [429, 194] width 108 height 23
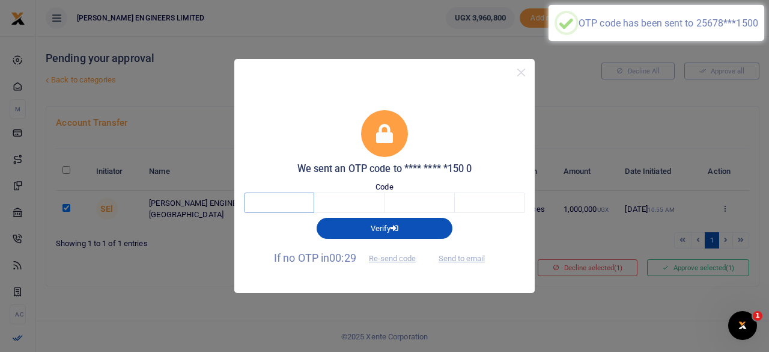
click at [284, 203] on input "text" at bounding box center [279, 202] width 70 height 20
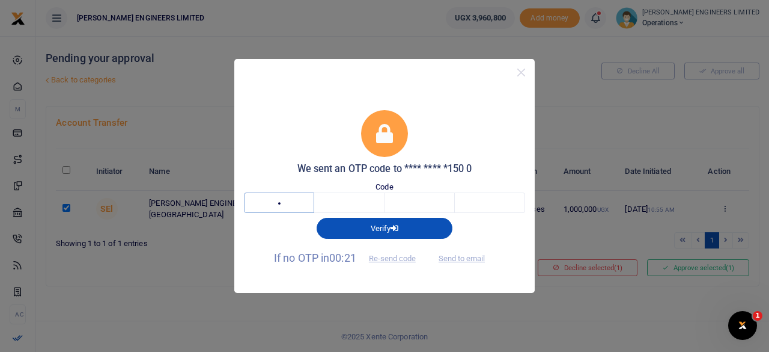
type input "2"
type input "8"
type input "1"
type input "8"
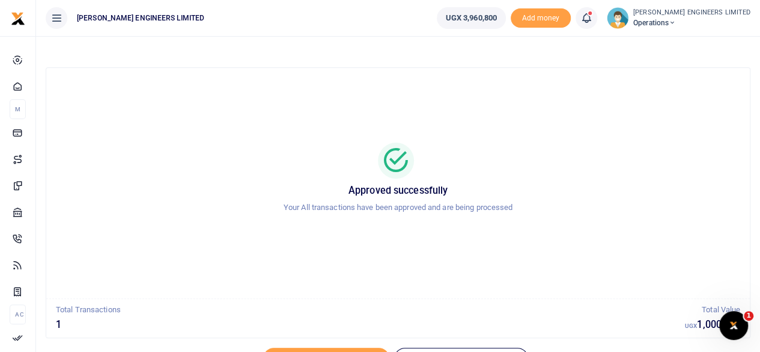
click at [676, 21] on icon at bounding box center [672, 23] width 7 height 8
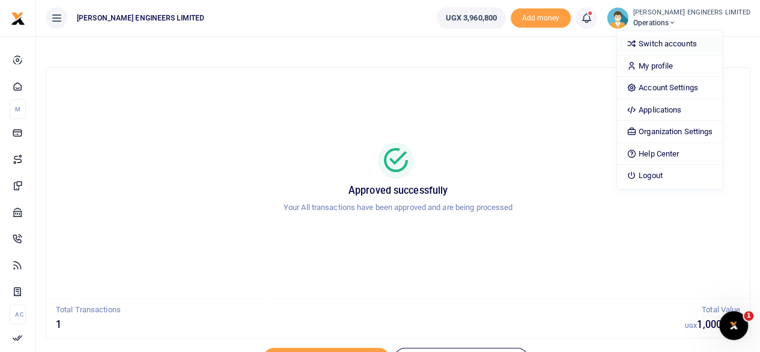
click at [694, 37] on link "Switch accounts" at bounding box center [669, 43] width 105 height 17
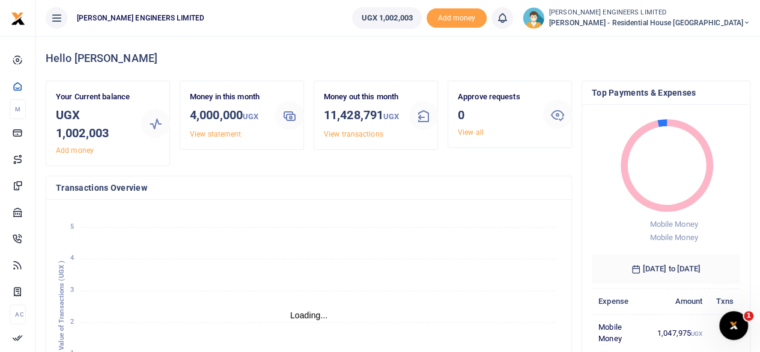
scroll to position [10, 10]
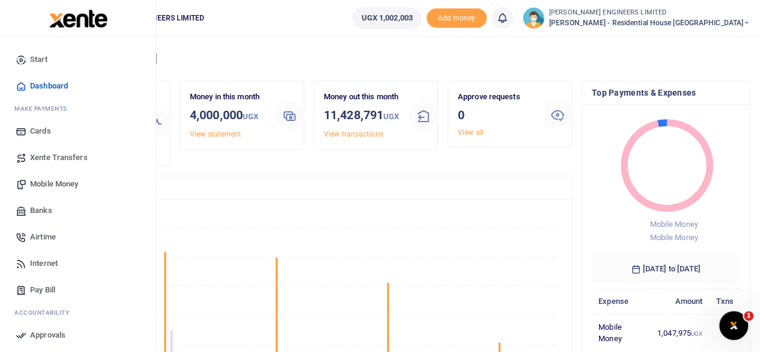
click at [52, 183] on span "Mobile Money" at bounding box center [54, 184] width 48 height 12
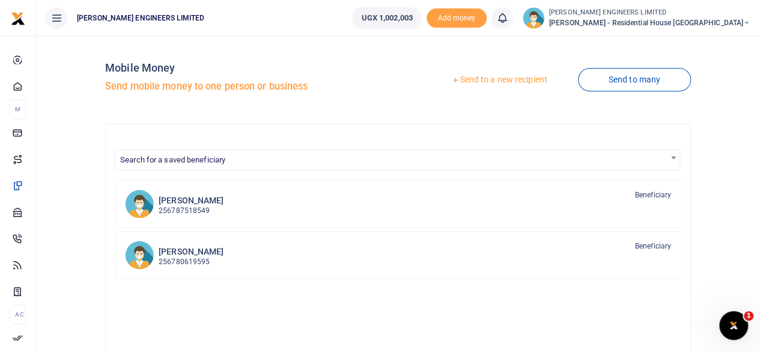
click at [502, 82] on link "Send to a new recipient" at bounding box center [499, 80] width 157 height 22
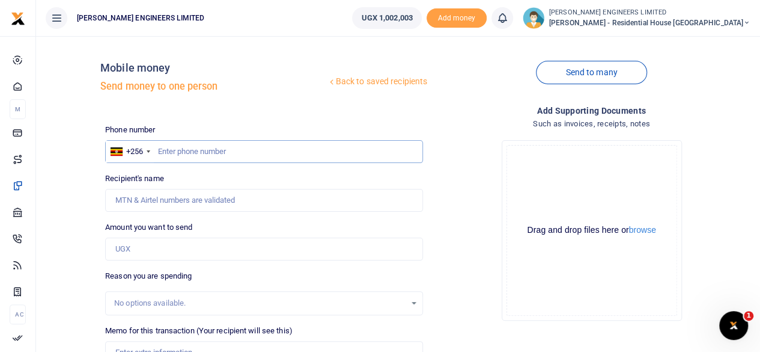
click at [170, 157] on input "text" at bounding box center [264, 151] width 318 height 23
type input "706575524"
click at [137, 247] on input "Amount you want to send" at bounding box center [264, 248] width 318 height 23
type input "[PERSON_NAME]"
click at [137, 247] on input "Amount you want to send" at bounding box center [264, 248] width 318 height 23
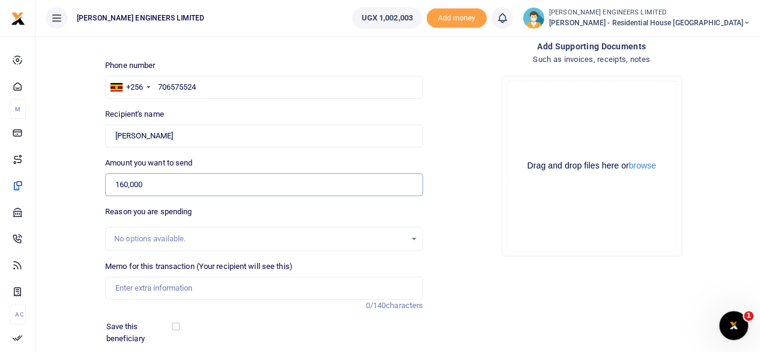
scroll to position [80, 0]
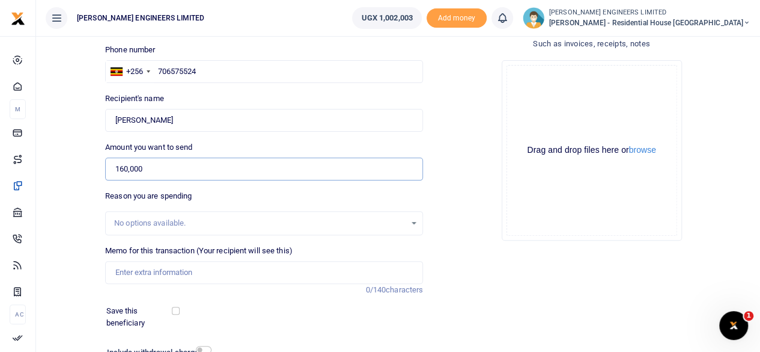
type input "160,000"
click at [127, 272] on input "Memo for this transaction (Your recipient will see this)" at bounding box center [264, 272] width 318 height 23
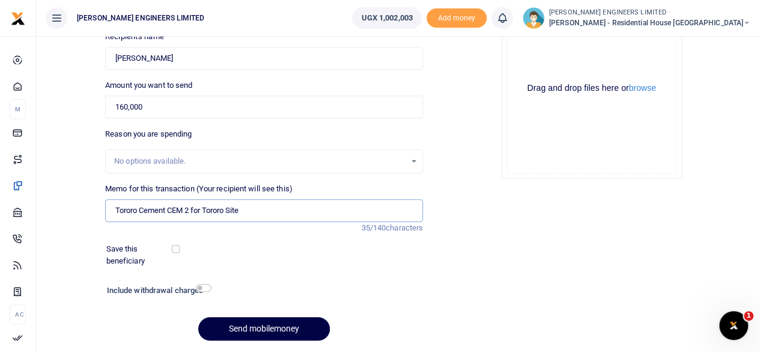
scroll to position [160, 0]
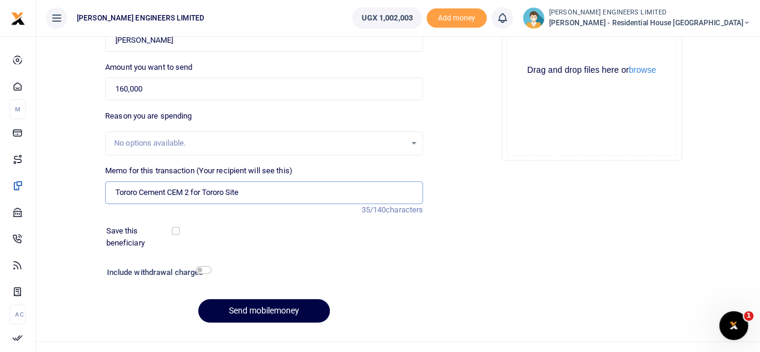
type input "Tororo Cement CEM 2 for Tororo Site"
click at [204, 270] on input "checkbox" at bounding box center [204, 270] width 16 height 8
checkbox input "true"
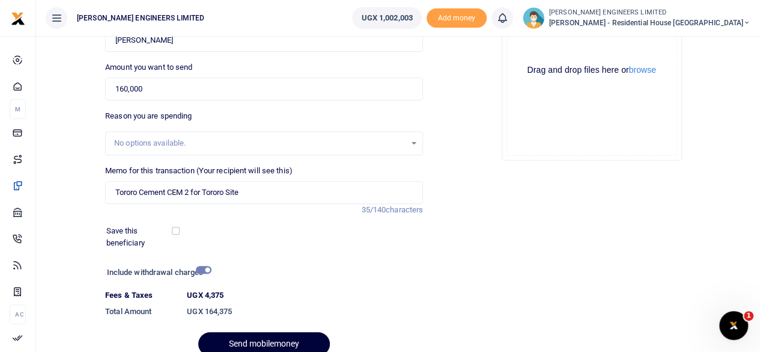
click at [273, 343] on button "Send mobilemoney" at bounding box center [264, 343] width 132 height 23
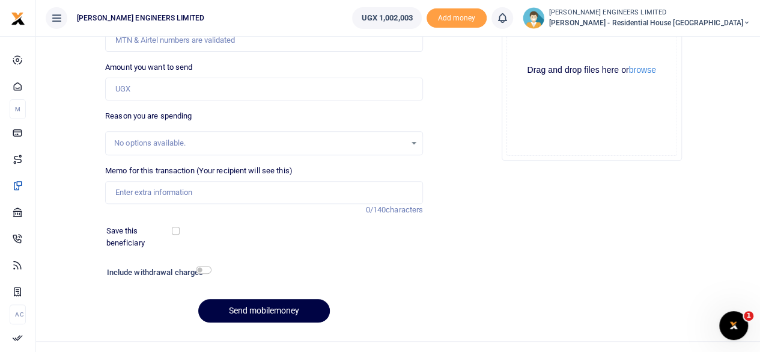
click at [509, 20] on icon at bounding box center [503, 17] width 12 height 13
click at [459, 82] on small "You have no new notification" at bounding box center [414, 85] width 89 height 8
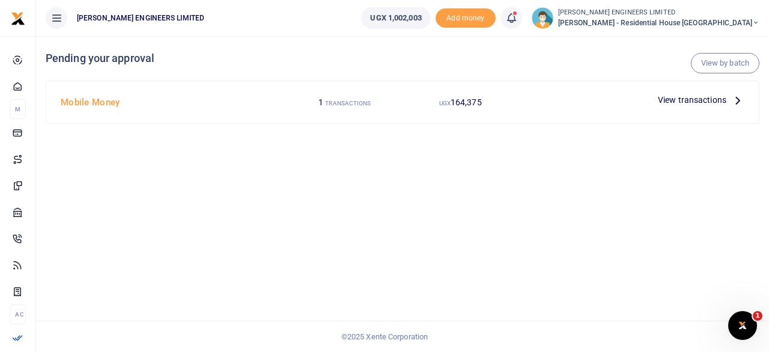
click at [463, 104] on span "164,375" at bounding box center [466, 102] width 31 height 10
click at [705, 97] on span "View transactions" at bounding box center [692, 99] width 69 height 13
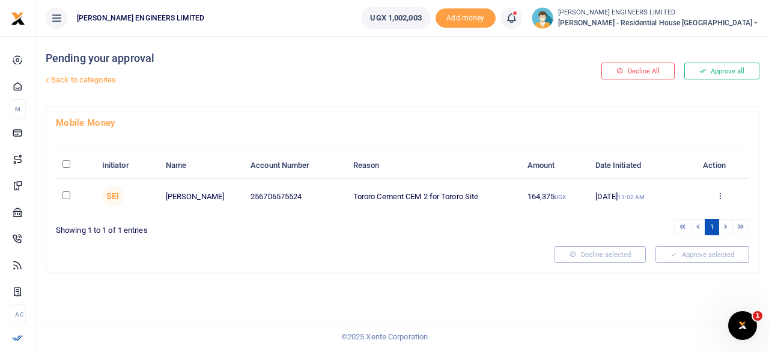
click at [63, 195] on input "checkbox" at bounding box center [67, 195] width 8 height 8
checkbox input "true"
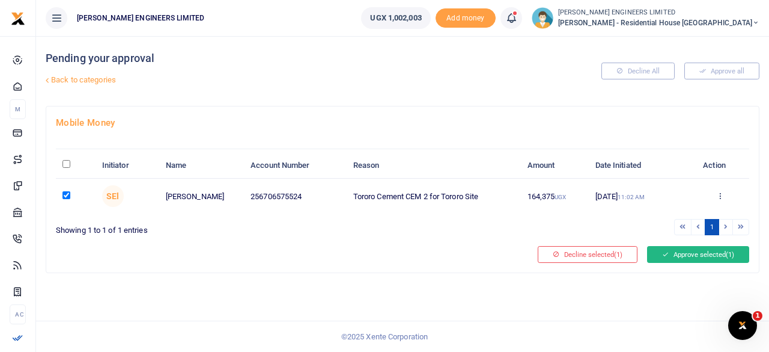
click at [676, 254] on button "Approve selected (1)" at bounding box center [698, 254] width 102 height 17
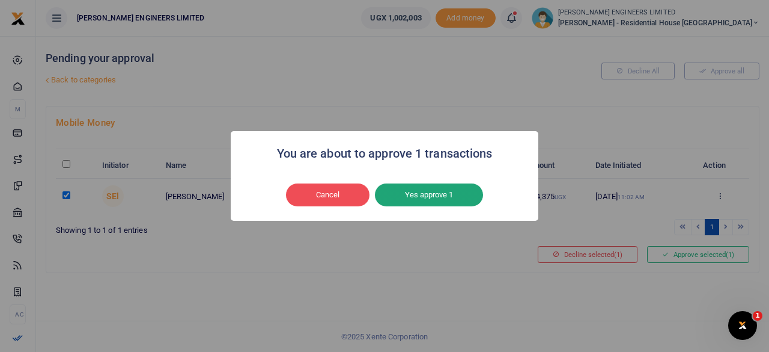
click at [439, 195] on button "Yes approve 1" at bounding box center [429, 194] width 108 height 23
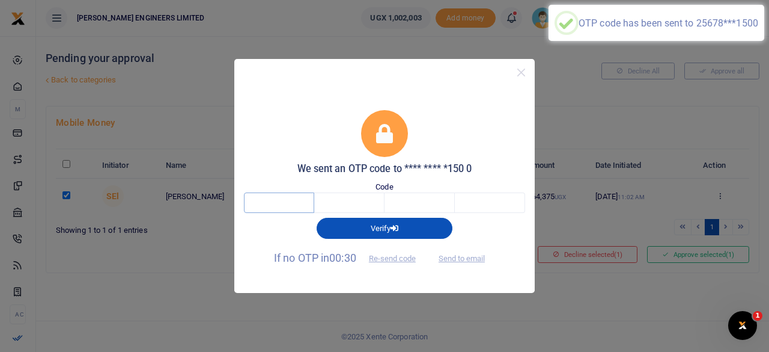
click at [294, 204] on input "text" at bounding box center [279, 202] width 70 height 20
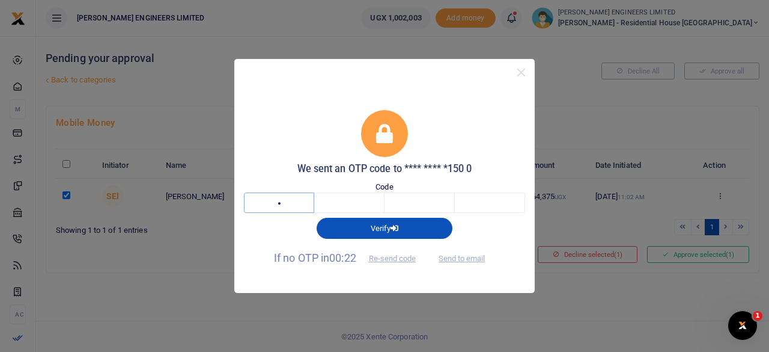
type input "9"
type input "4"
type input "7"
type input "2"
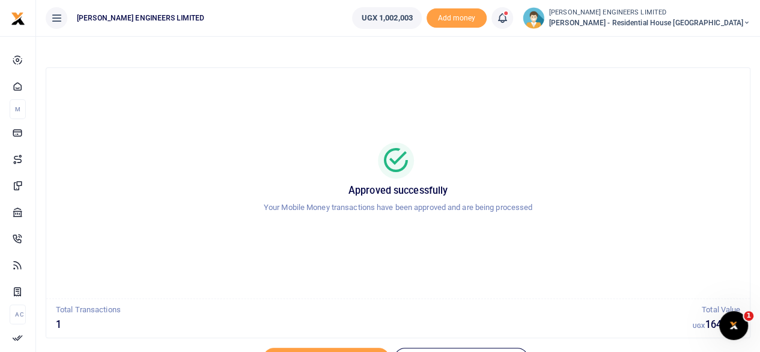
click at [509, 22] on icon at bounding box center [503, 17] width 12 height 13
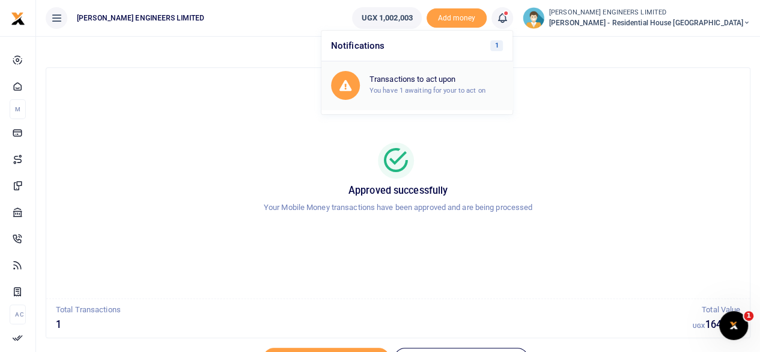
click at [474, 83] on h6 "Transactions to act upon" at bounding box center [436, 80] width 133 height 10
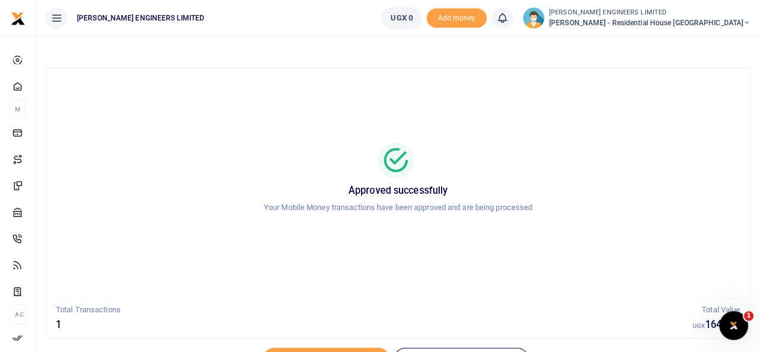
click at [748, 21] on icon at bounding box center [747, 23] width 7 height 8
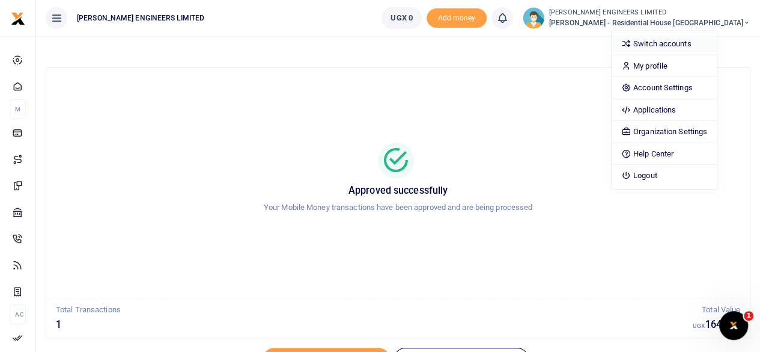
click at [686, 44] on link "Switch accounts" at bounding box center [664, 43] width 105 height 17
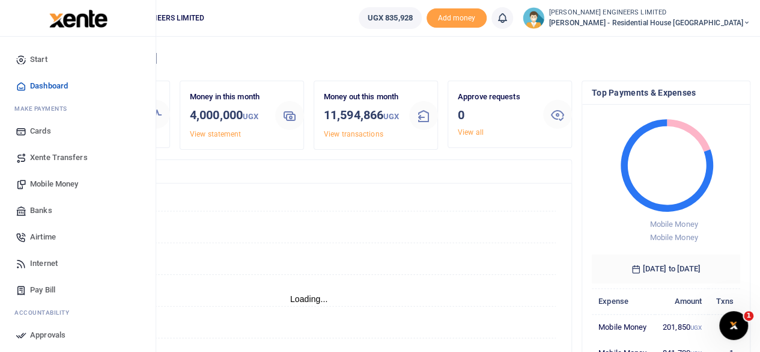
click at [49, 186] on span "Mobile Money" at bounding box center [54, 184] width 48 height 12
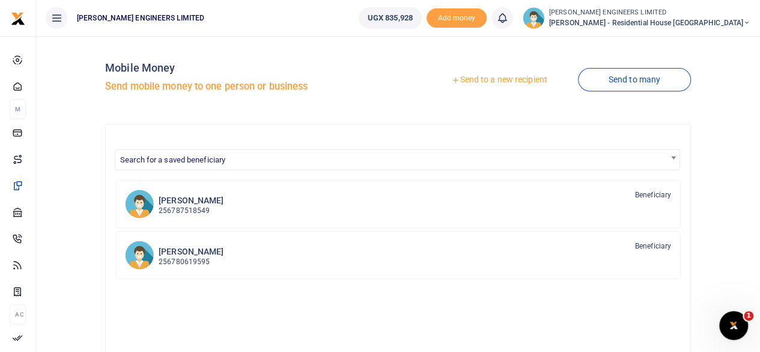
click at [507, 79] on link "Send to a new recipient" at bounding box center [499, 80] width 157 height 22
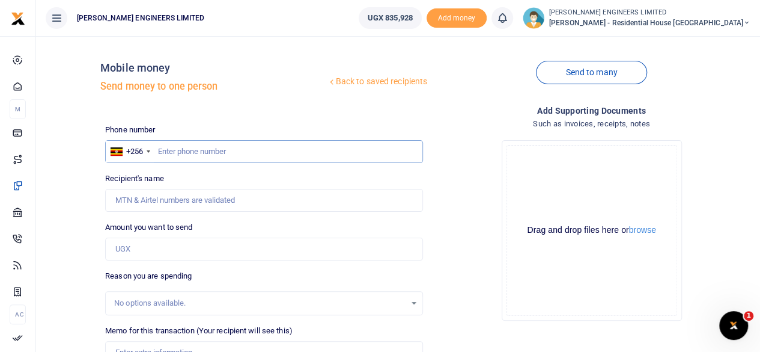
click at [177, 152] on input "text" at bounding box center [264, 151] width 318 height 23
type input "783825550"
type input "Yokolam Olowo"
type input "783825550"
click at [132, 249] on input "Amount you want to send" at bounding box center [264, 248] width 318 height 23
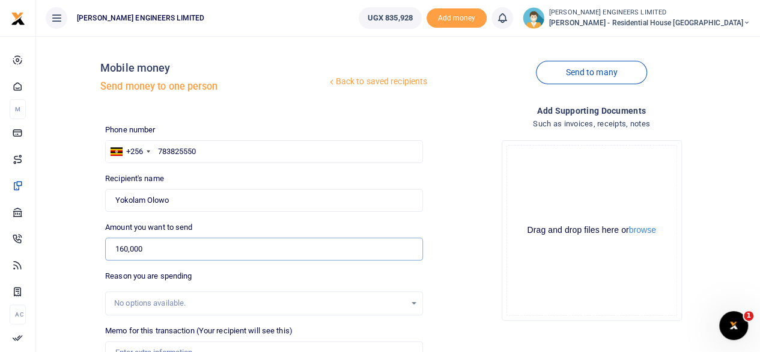
scroll to position [80, 0]
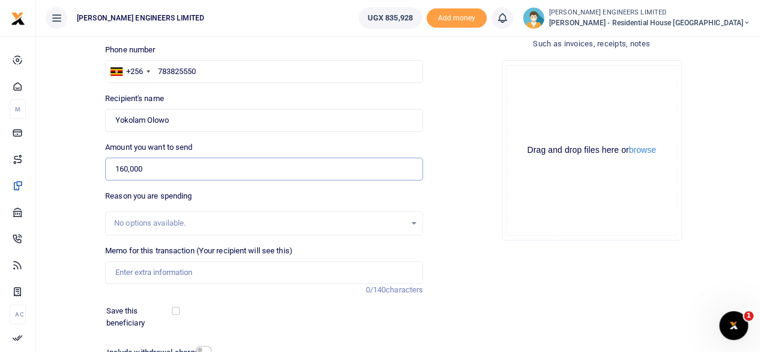
type input "160,000"
drag, startPoint x: 136, startPoint y: 273, endPoint x: 149, endPoint y: 274, distance: 13.2
click at [136, 273] on input "Memo for this transaction (Your recipient will see this)" at bounding box center [264, 272] width 318 height 23
drag, startPoint x: 185, startPoint y: 272, endPoint x: 203, endPoint y: 275, distance: 17.8
click at [186, 272] on input "Half elfu of aggregares" at bounding box center [264, 272] width 318 height 23
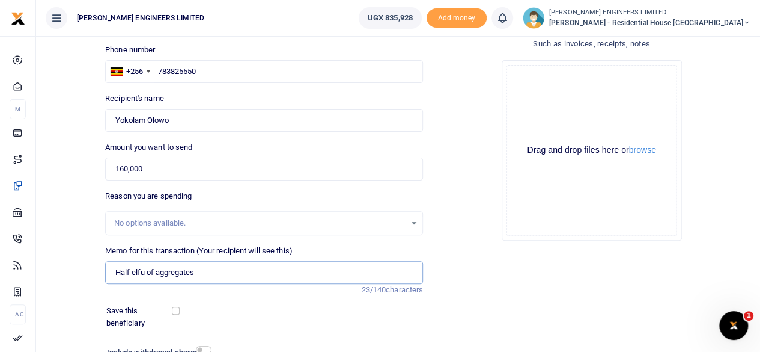
click at [135, 270] on input "Half elfu of aggregates" at bounding box center [264, 272] width 318 height 23
click at [201, 272] on input "Half Elfu of aggregates" at bounding box center [264, 272] width 318 height 23
click at [140, 272] on input "Half Elfu of aggregates" at bounding box center [264, 272] width 318 height 23
click at [206, 270] on input "Half Elfu of aggregates" at bounding box center [264, 272] width 318 height 23
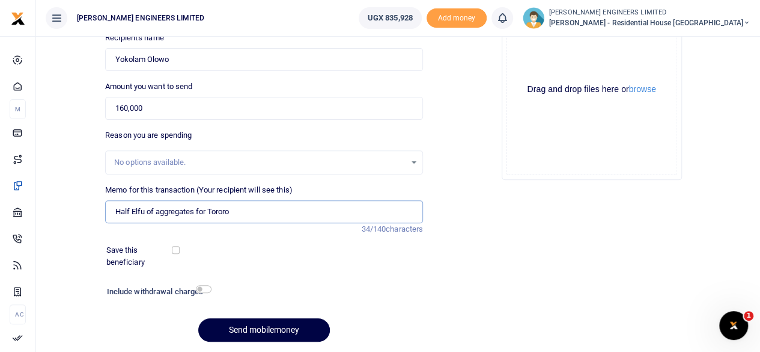
scroll to position [160, 0]
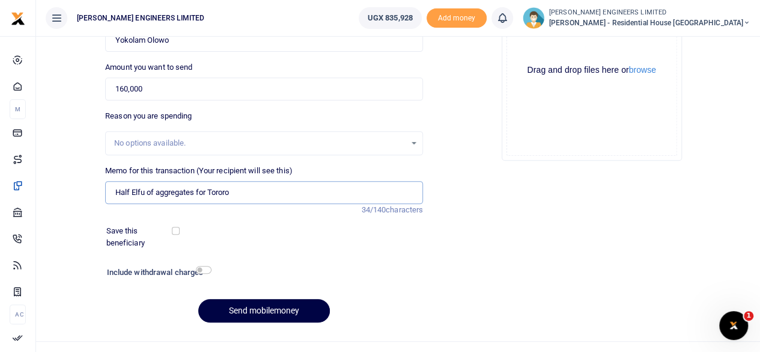
type input "Half Elfu of aggregates for Tororo"
click at [203, 269] on input "checkbox" at bounding box center [204, 270] width 16 height 8
checkbox input "true"
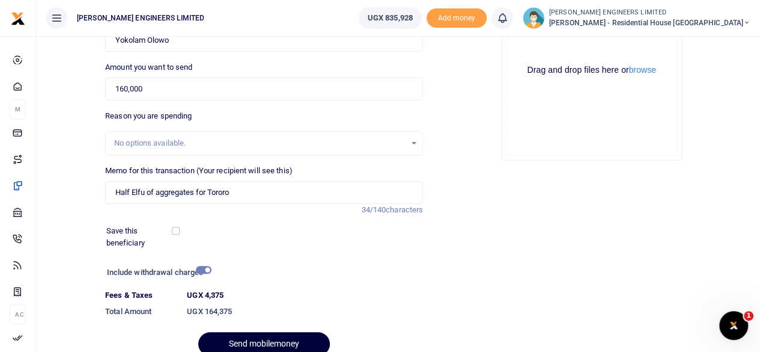
click at [272, 341] on button "Send mobilemoney" at bounding box center [264, 343] width 132 height 23
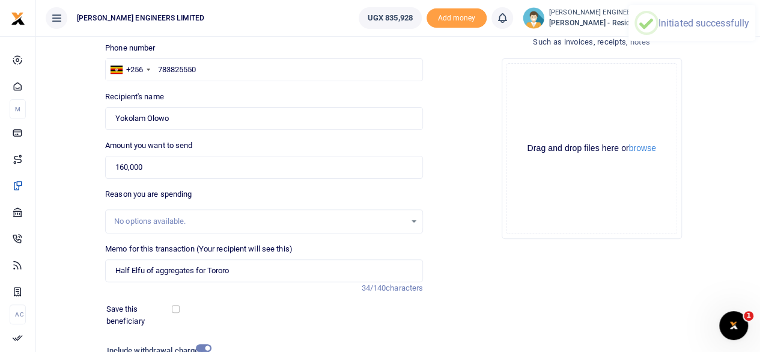
scroll to position [142, 0]
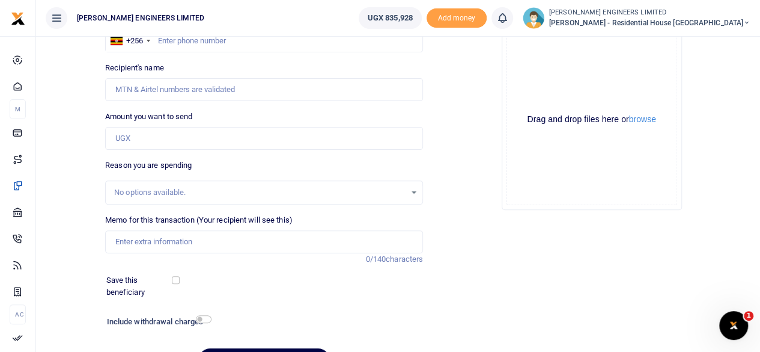
scroll to position [19, 0]
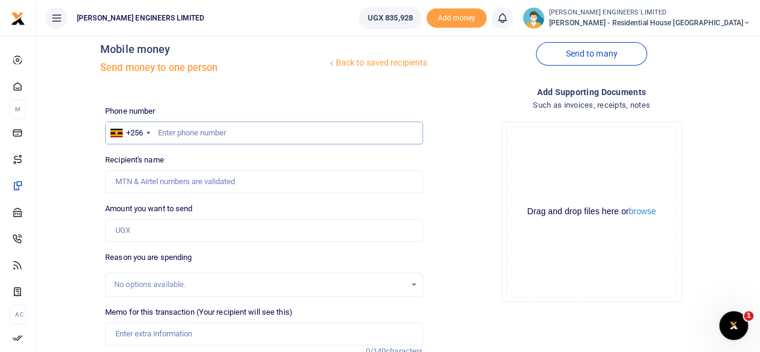
click at [192, 133] on input "text" at bounding box center [264, 132] width 318 height 23
type input "772832736"
type input "[PERSON_NAME]"
type input "772832736"
click at [139, 231] on input "Amount you want to send" at bounding box center [264, 230] width 318 height 23
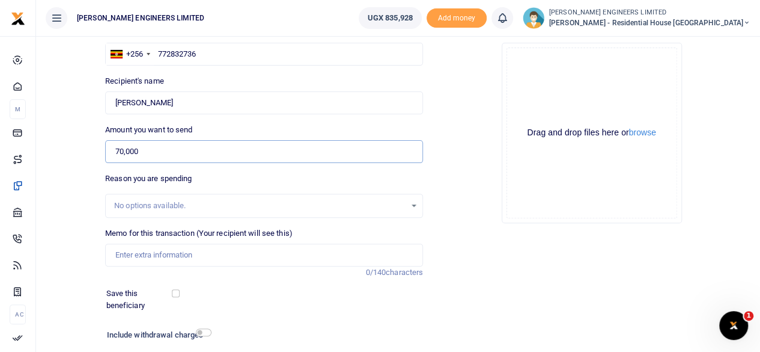
scroll to position [99, 0]
type input "70,000"
click at [118, 251] on input "Memo for this transaction (Your recipient will see this)" at bounding box center [264, 253] width 318 height 23
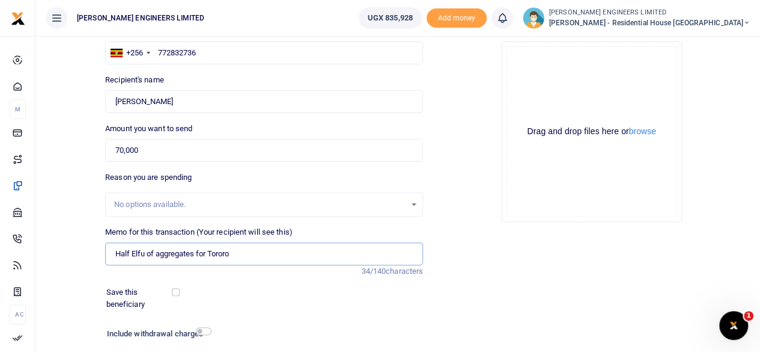
click at [194, 254] on input "Half Elfu of aggregates for Tororo" at bounding box center [264, 253] width 318 height 23
drag, startPoint x: 194, startPoint y: 251, endPoint x: 157, endPoint y: 251, distance: 36.7
click at [157, 251] on input "Half Elfu of aggregates for Tororo" at bounding box center [264, 253] width 318 height 23
click at [228, 253] on input "Half Elfu of lake sand for [GEOGRAPHIC_DATA]" at bounding box center [264, 253] width 318 height 23
type input "Half Elfu of lake sand for [GEOGRAPHIC_DATA]"
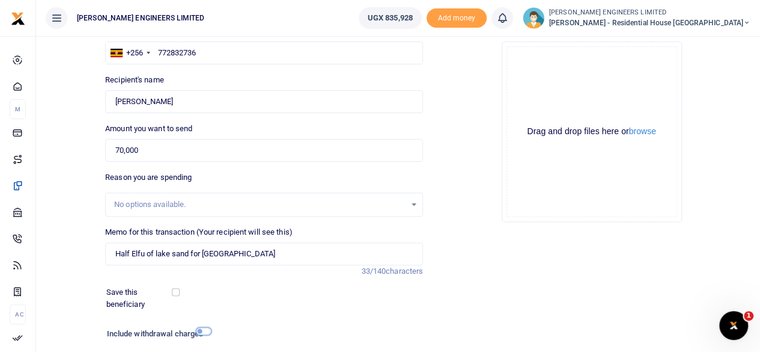
click at [206, 329] on input "checkbox" at bounding box center [204, 331] width 16 height 8
checkbox input "true"
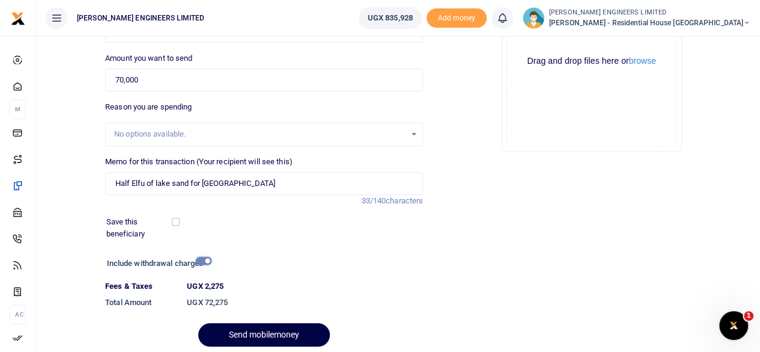
scroll to position [179, 0]
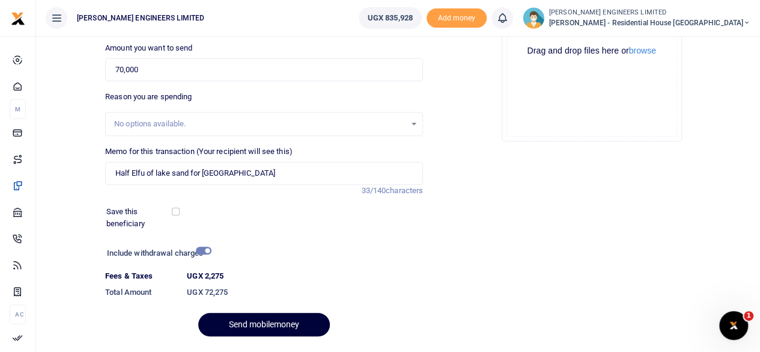
click at [279, 323] on button "Send mobilemoney" at bounding box center [264, 324] width 132 height 23
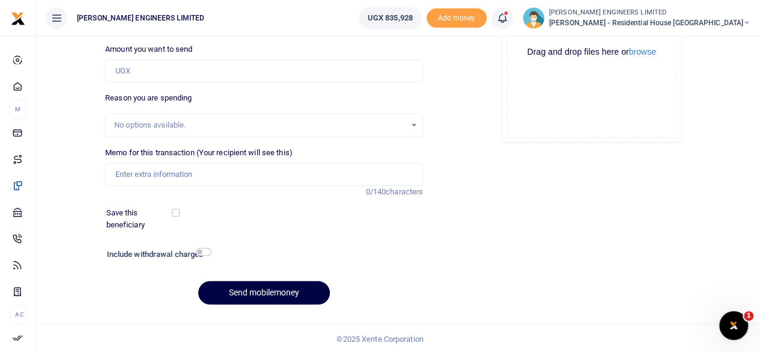
click at [509, 23] on icon at bounding box center [503, 17] width 12 height 13
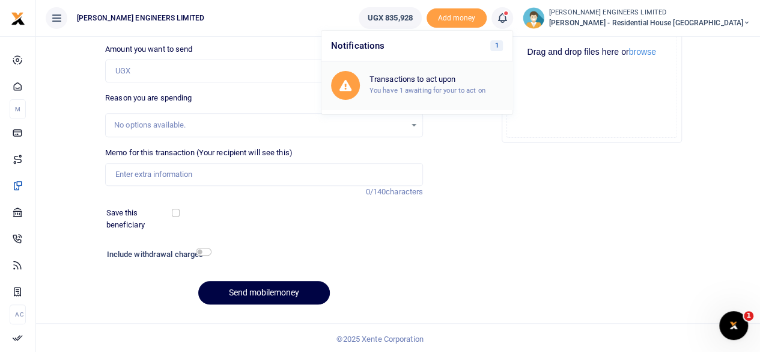
click at [482, 88] on small "You have 1 awaiting for your to act on" at bounding box center [428, 90] width 116 height 8
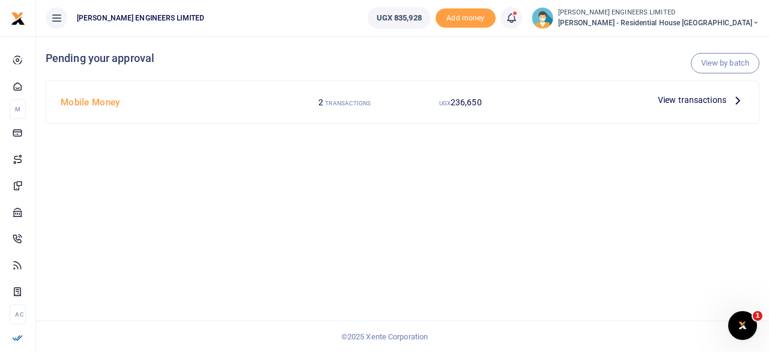
click at [686, 100] on div at bounding box center [384, 176] width 769 height 352
click at [680, 100] on span "View transactions" at bounding box center [692, 99] width 69 height 13
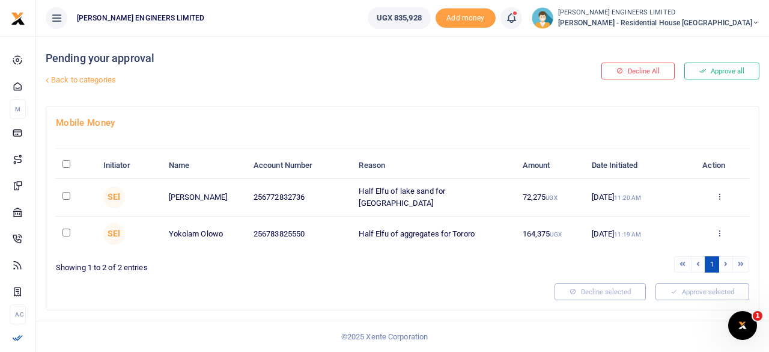
click at [66, 195] on input "checkbox" at bounding box center [67, 196] width 8 height 8
checkbox input "true"
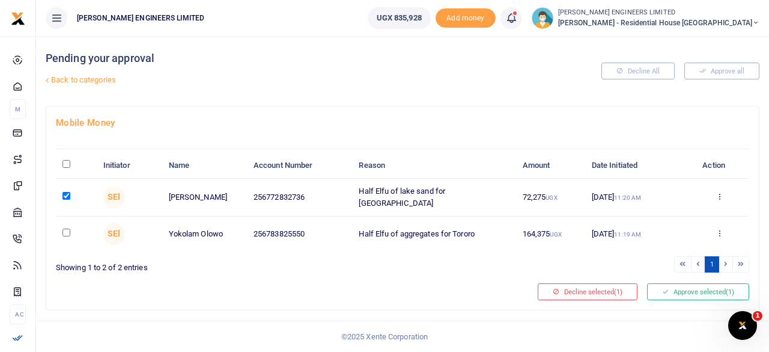
click at [67, 230] on input "checkbox" at bounding box center [67, 232] width 8 height 8
checkbox input "true"
click at [677, 289] on button "Approve selected (2)" at bounding box center [698, 291] width 102 height 17
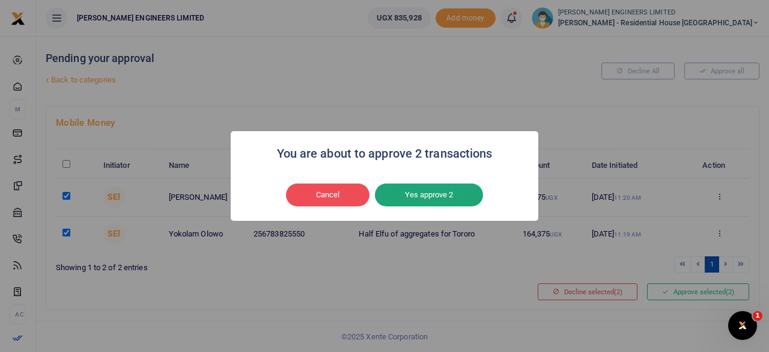
click at [436, 197] on button "Yes approve 2" at bounding box center [429, 194] width 108 height 23
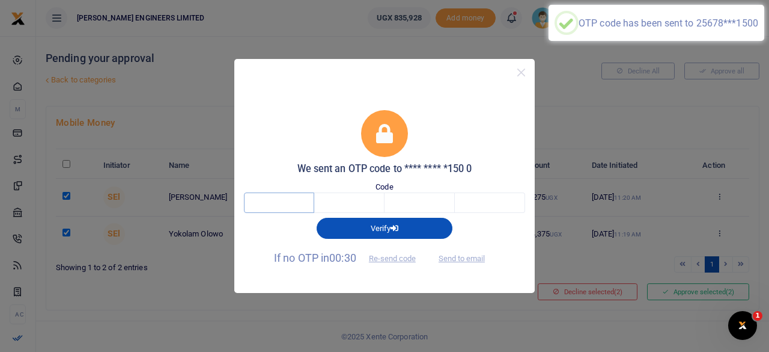
click at [284, 203] on input "text" at bounding box center [279, 202] width 70 height 20
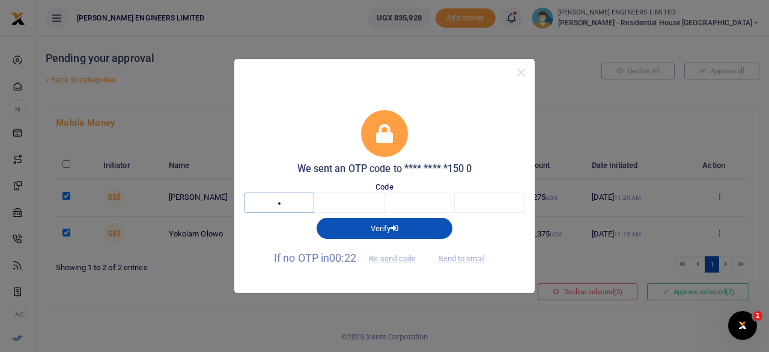
type input "2"
type input "5"
type input "6"
type input "0"
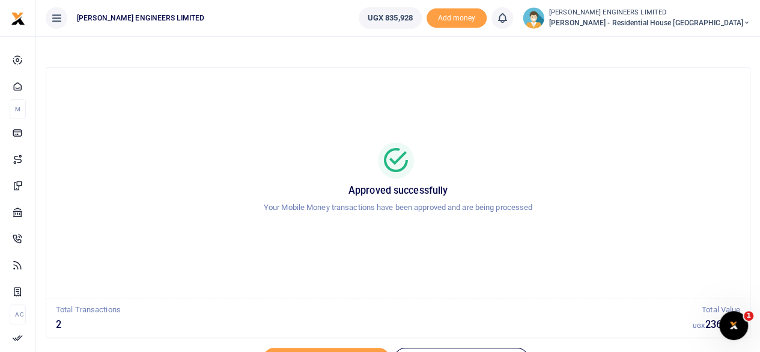
click at [748, 23] on icon at bounding box center [747, 23] width 7 height 8
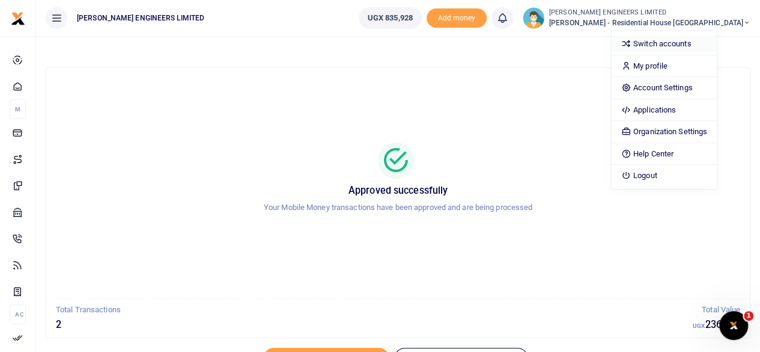
click at [692, 47] on link "Switch accounts" at bounding box center [664, 43] width 105 height 17
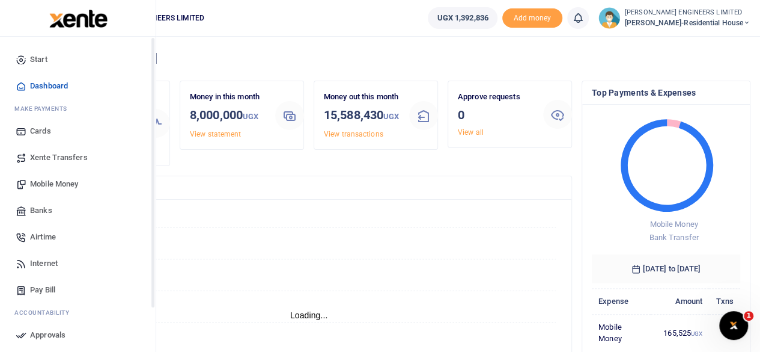
scroll to position [10, 10]
click at [46, 184] on span "Mobile Money" at bounding box center [54, 184] width 48 height 12
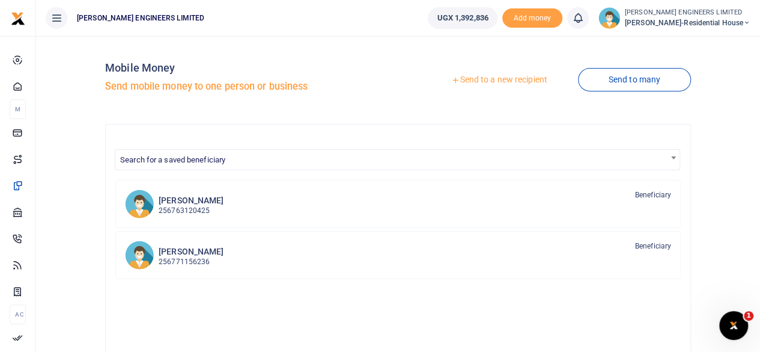
click at [506, 82] on link "Send to a new recipient" at bounding box center [499, 80] width 157 height 22
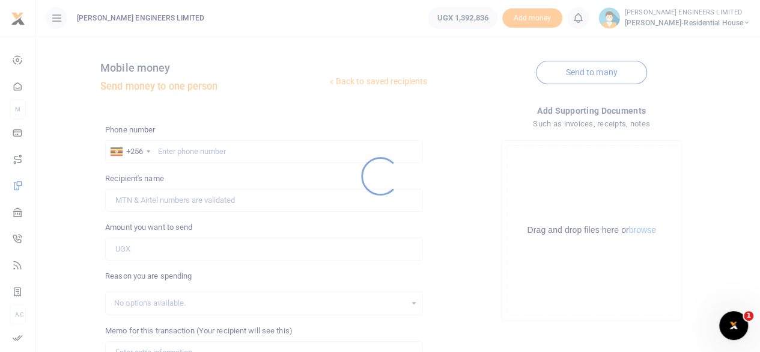
click at [168, 150] on div at bounding box center [380, 176] width 760 height 352
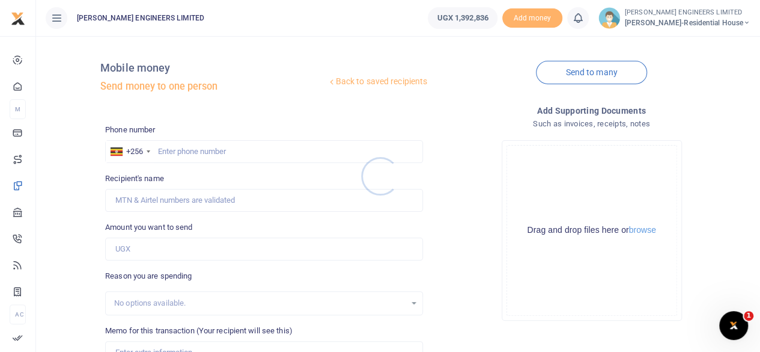
click at [177, 151] on div at bounding box center [380, 176] width 760 height 352
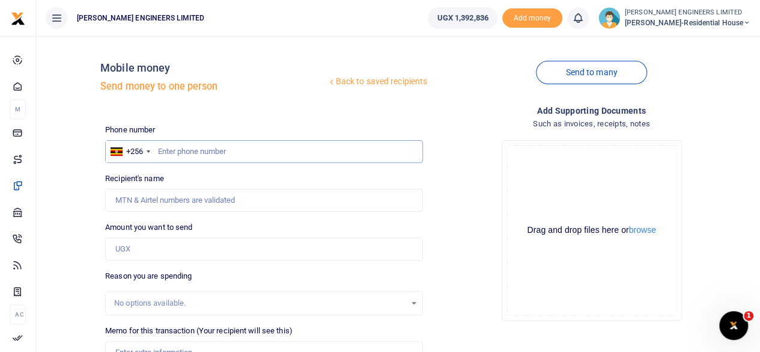
click at [178, 154] on input "text" at bounding box center [264, 151] width 318 height 23
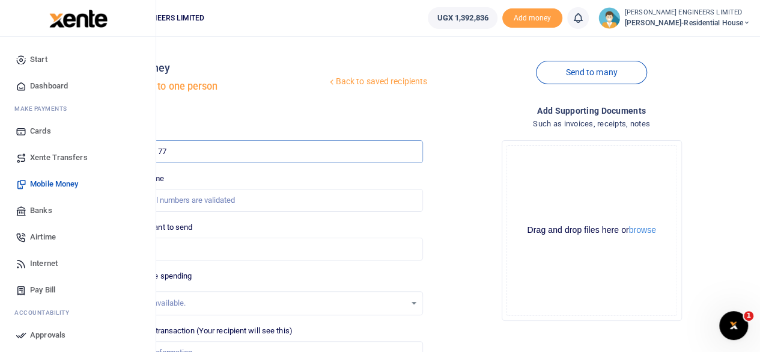
type input "7"
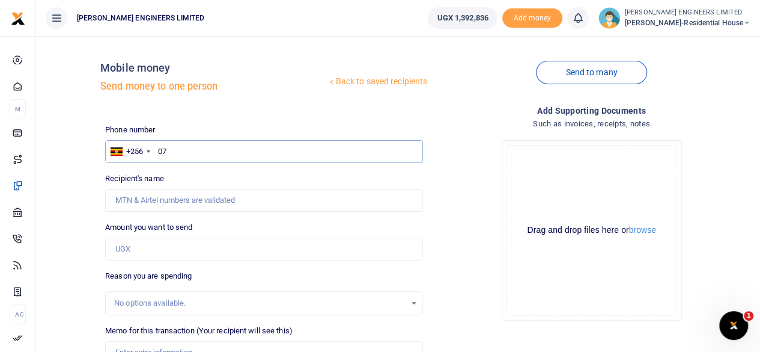
type input "0"
type input "778749727"
type input "Nicholas Mugume"
type input "778749727"
click at [126, 251] on input "Amount you want to send" at bounding box center [264, 248] width 318 height 23
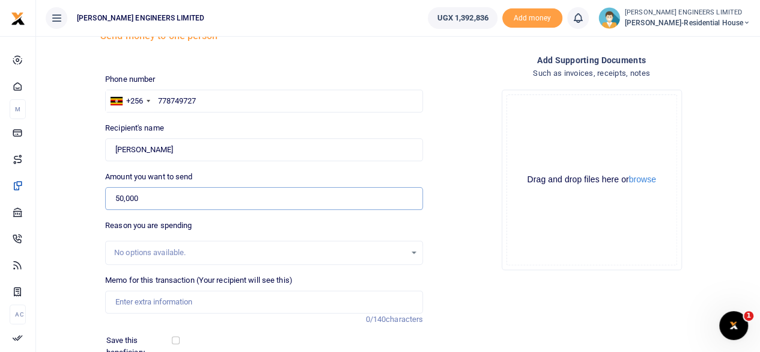
scroll to position [80, 0]
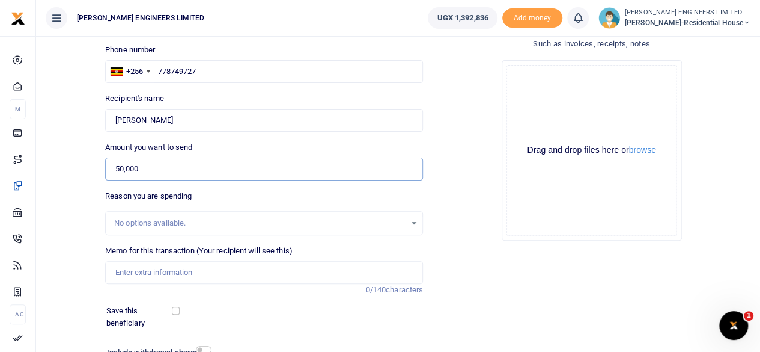
type input "50,000"
click at [139, 270] on input "Memo for this transaction (Your recipient will see this)" at bounding box center [264, 272] width 318 height 23
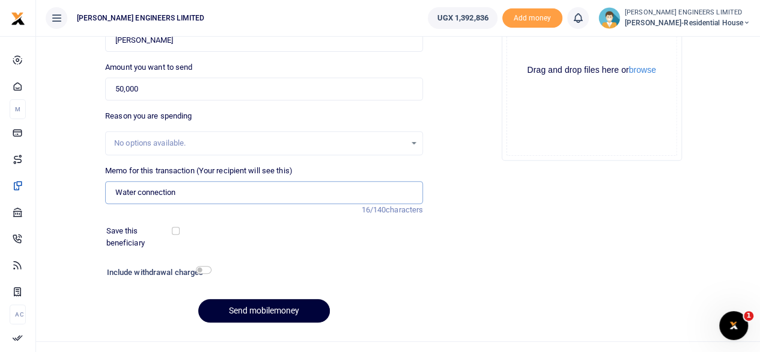
type input "Water connection"
click at [264, 308] on button "Send mobilemoney" at bounding box center [264, 310] width 132 height 23
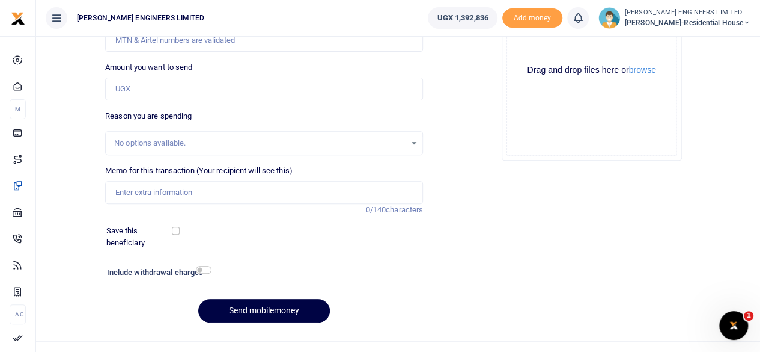
click at [584, 18] on icon at bounding box center [578, 17] width 12 height 13
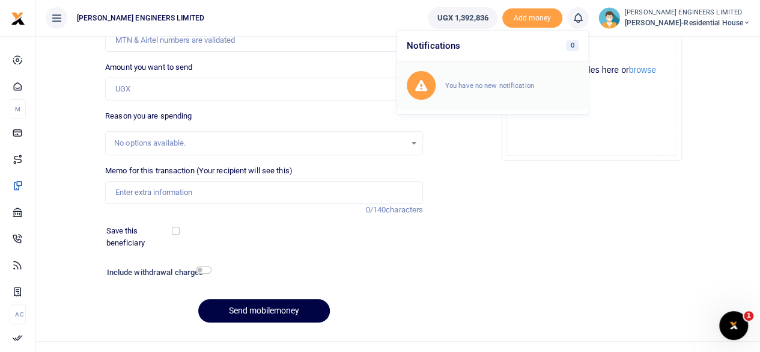
click at [513, 84] on small "You have no new notification" at bounding box center [489, 85] width 89 height 8
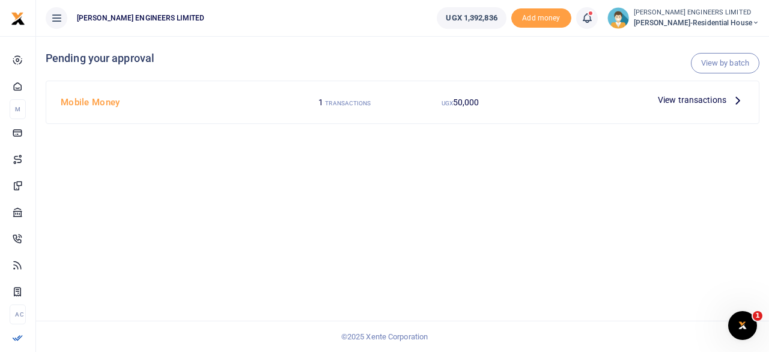
click at [683, 100] on span "View transactions" at bounding box center [692, 99] width 69 height 13
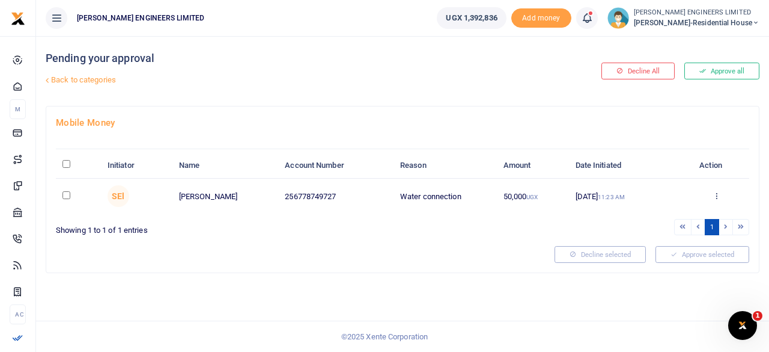
click at [65, 195] on input "checkbox" at bounding box center [67, 195] width 8 height 8
checkbox input "true"
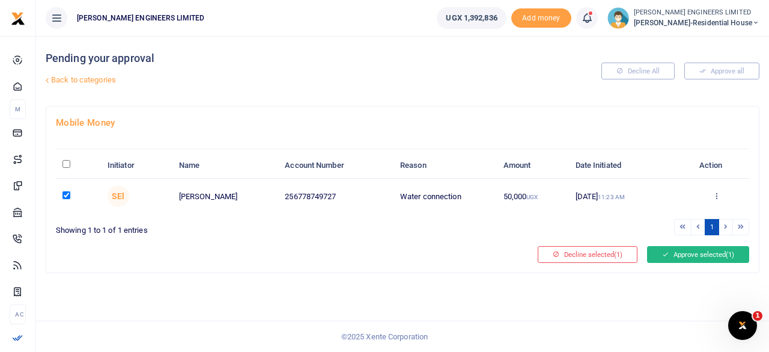
click at [677, 253] on button "Approve selected (1)" at bounding box center [698, 254] width 102 height 17
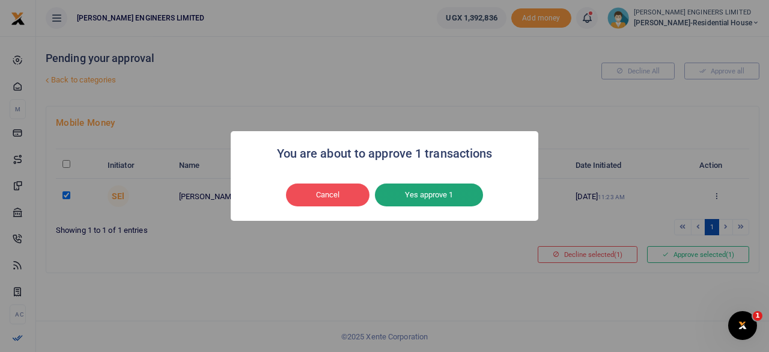
click at [423, 200] on button "Yes approve 1" at bounding box center [429, 194] width 108 height 23
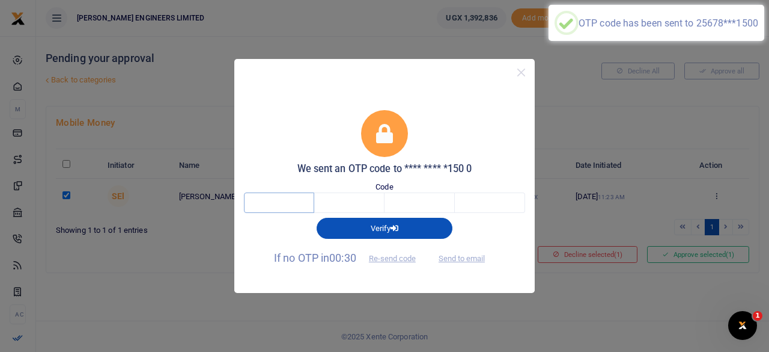
click at [276, 206] on input "text" at bounding box center [279, 202] width 70 height 20
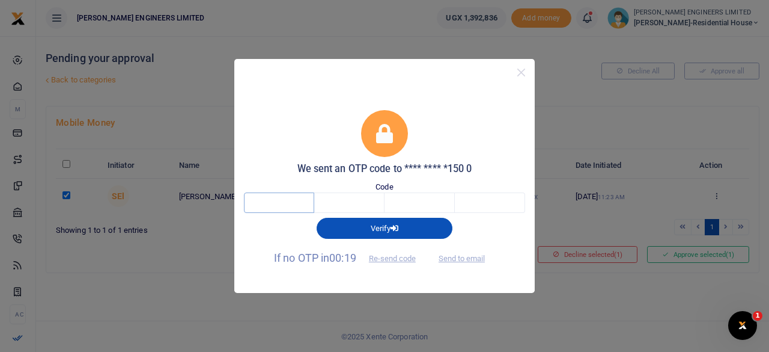
click at [279, 205] on input "text" at bounding box center [279, 202] width 70 height 20
type input "1"
type input "4"
type input "7"
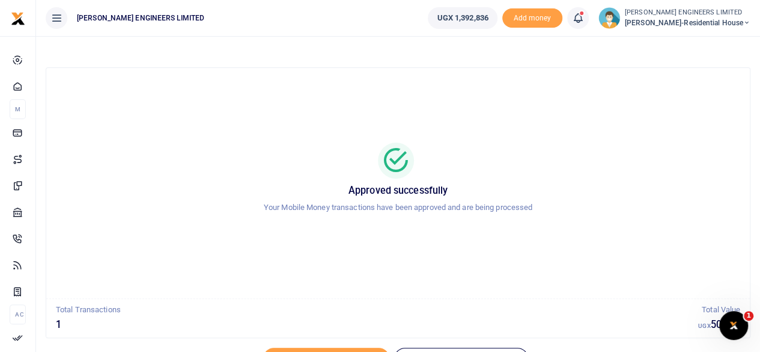
click at [747, 20] on icon at bounding box center [747, 23] width 7 height 8
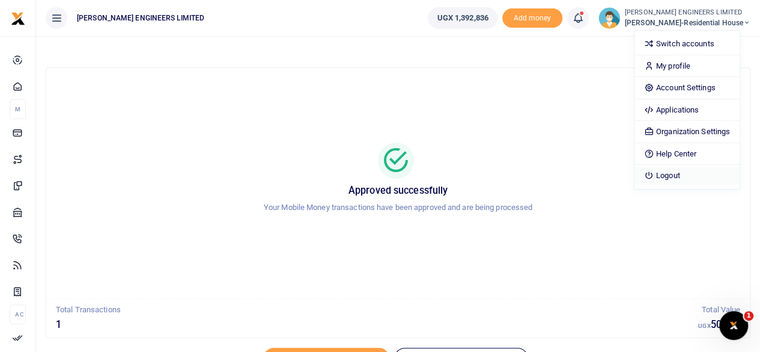
click at [694, 174] on link "Logout" at bounding box center [687, 175] width 105 height 17
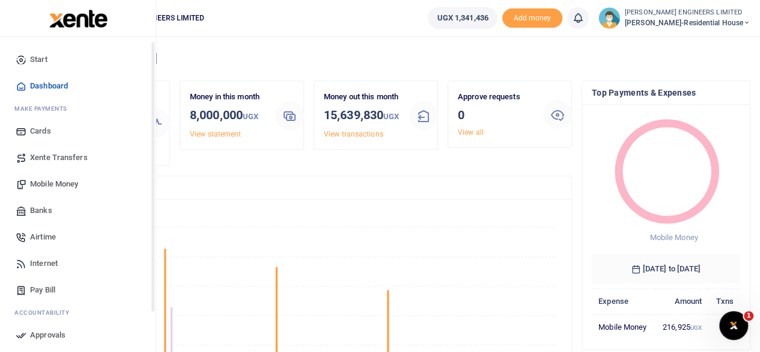
scroll to position [80, 0]
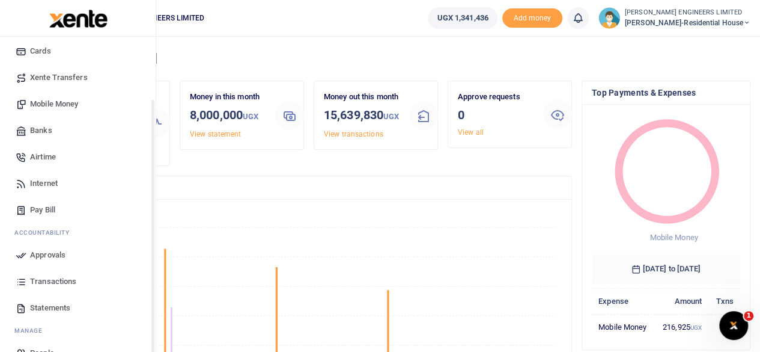
click at [52, 281] on span "Transactions" at bounding box center [53, 281] width 46 height 12
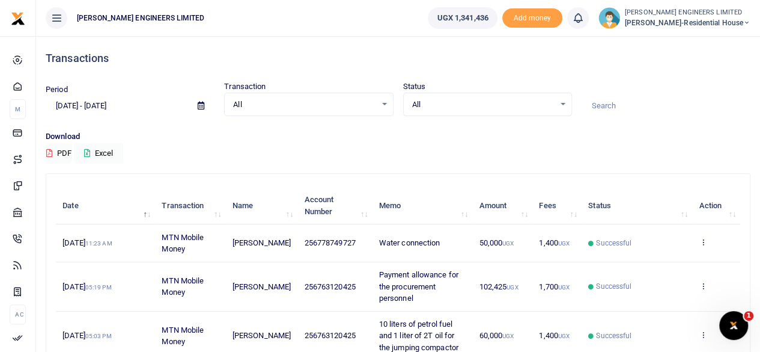
click at [747, 21] on icon at bounding box center [747, 23] width 7 height 8
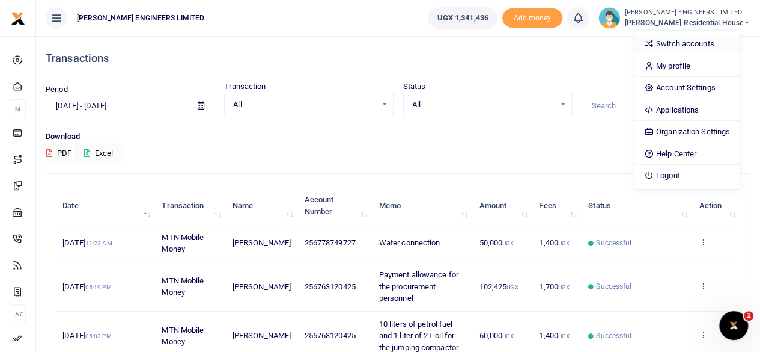
click at [694, 41] on link "Switch accounts" at bounding box center [687, 43] width 105 height 17
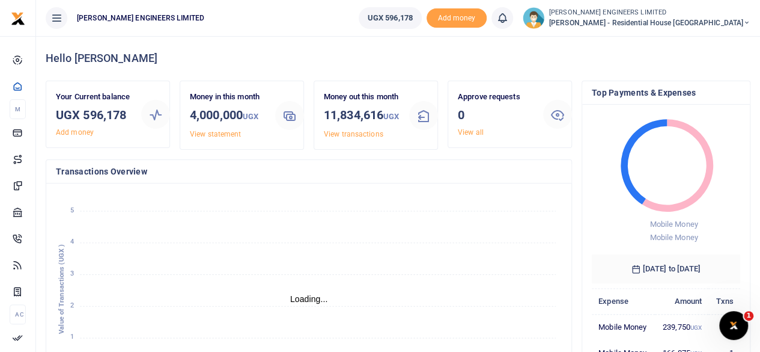
scroll to position [10, 10]
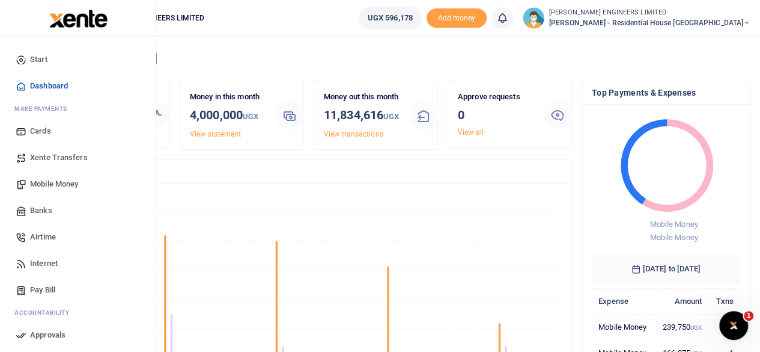
click at [50, 183] on span "Mobile Money" at bounding box center [54, 184] width 48 height 12
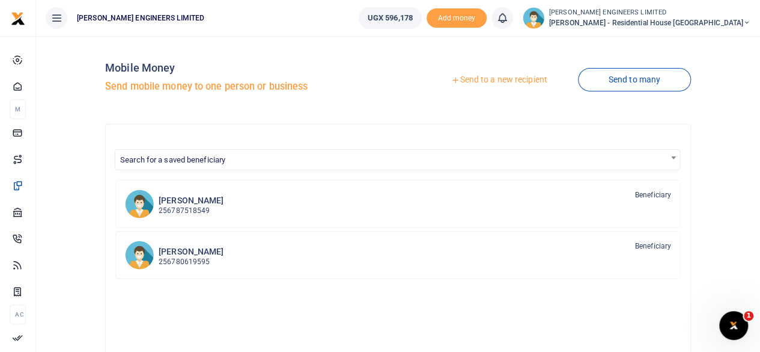
click at [515, 82] on link "Send to a new recipient" at bounding box center [499, 80] width 157 height 22
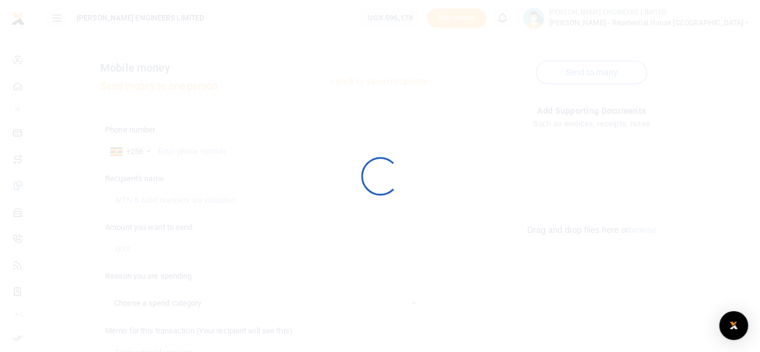
select select
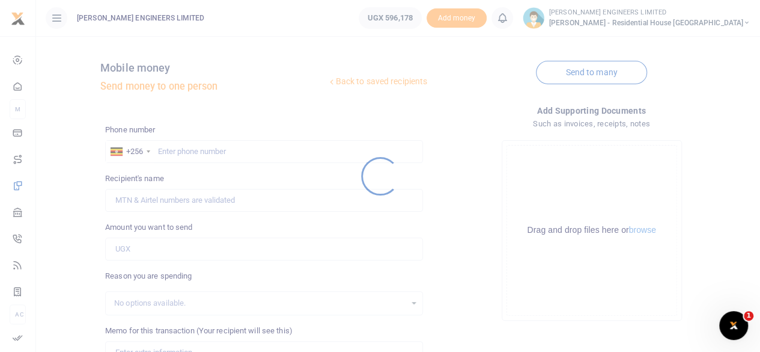
click at [172, 151] on div at bounding box center [380, 176] width 760 height 352
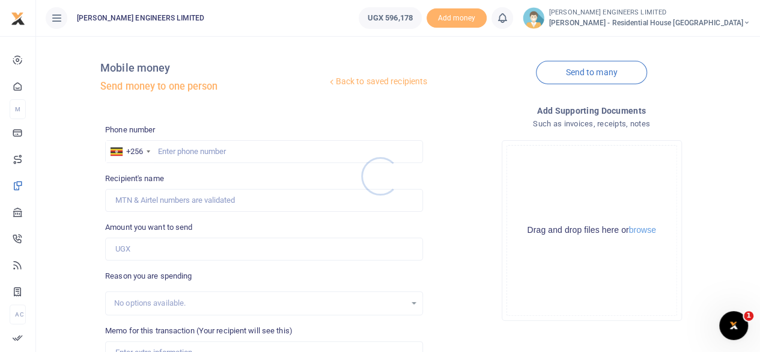
click at [180, 154] on div at bounding box center [380, 176] width 760 height 352
click at [183, 156] on div at bounding box center [380, 176] width 760 height 352
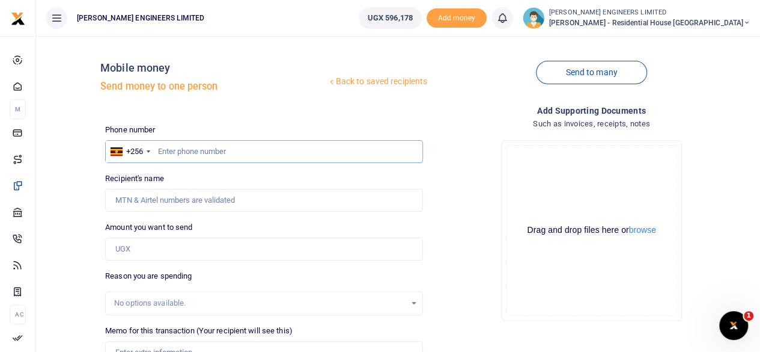
click at [184, 156] on input "text" at bounding box center [264, 151] width 318 height 23
type input "776589009"
type input "Godfrey Opendi"
type input "776589009"
click at [144, 247] on input "Amount you want to send" at bounding box center [264, 248] width 318 height 23
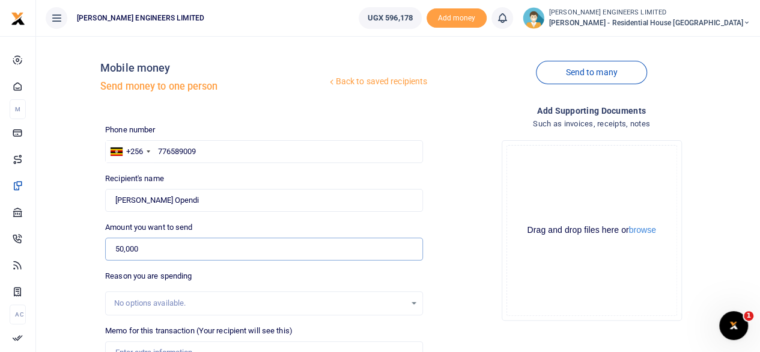
scroll to position [80, 0]
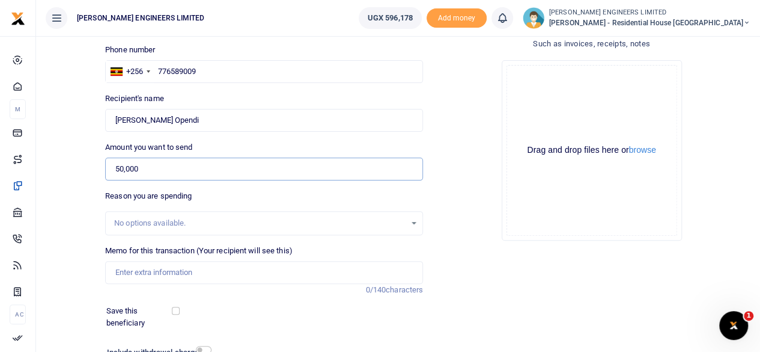
type input "50,000"
click at [138, 270] on input "Memo for this transaction (Your recipient will see this)" at bounding box center [264, 272] width 318 height 23
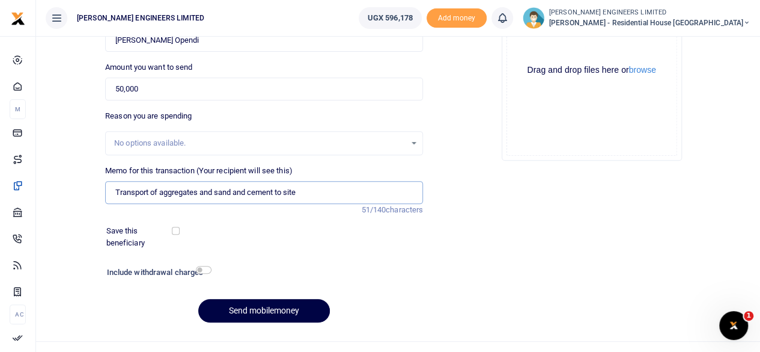
type input "Transport of aggregates and sand and cement to site"
click at [206, 270] on input "checkbox" at bounding box center [204, 270] width 16 height 8
checkbox input "true"
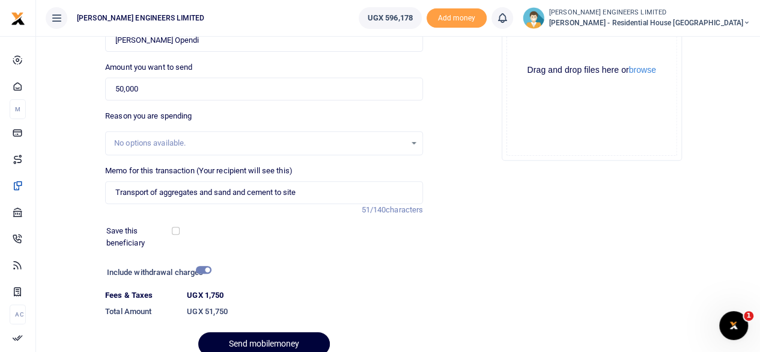
click at [264, 339] on button "Send mobilemoney" at bounding box center [264, 343] width 132 height 23
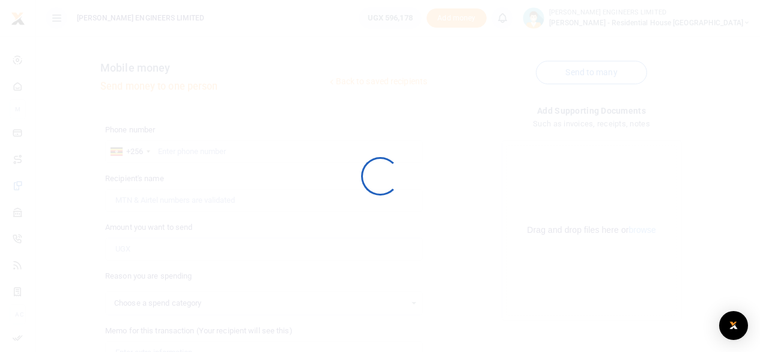
select select
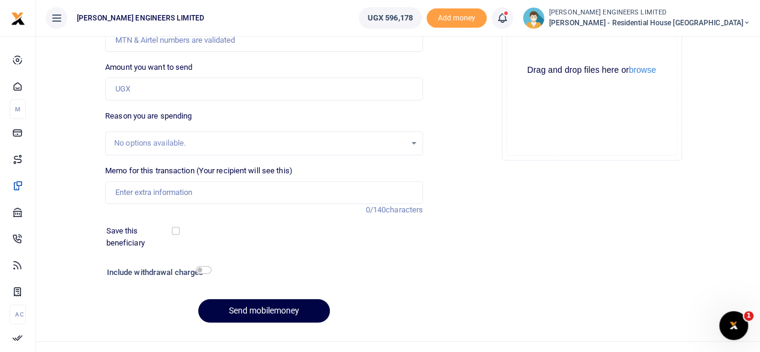
click at [509, 21] on icon at bounding box center [503, 17] width 12 height 13
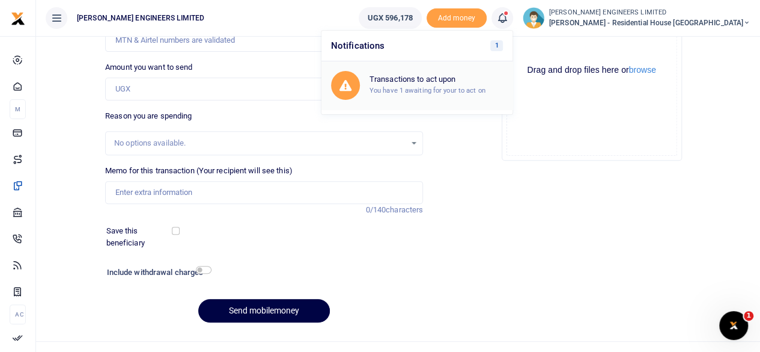
click at [477, 85] on div "Transactions to act upon You have 1 awaiting for your to act on" at bounding box center [436, 85] width 133 height 21
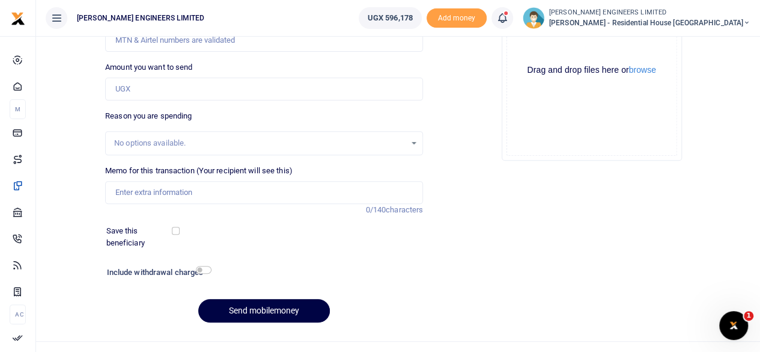
click at [509, 21] on icon at bounding box center [503, 17] width 12 height 13
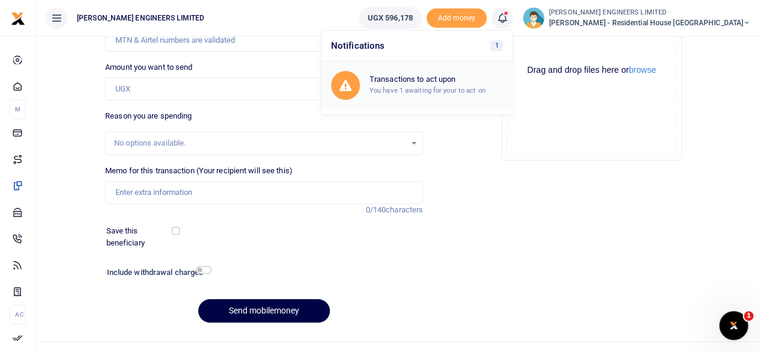
click at [478, 87] on small "You have 1 awaiting for your to act on" at bounding box center [428, 90] width 116 height 8
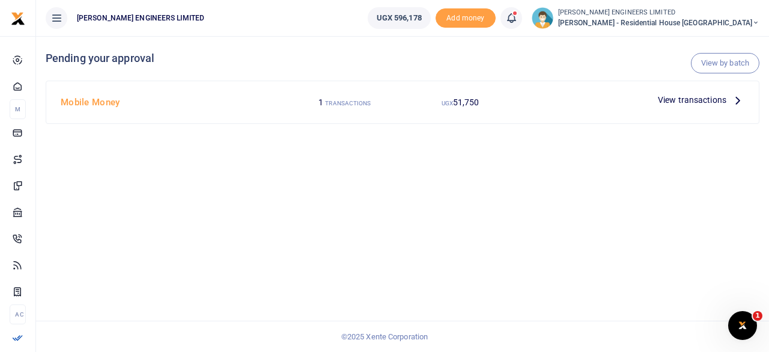
click at [712, 100] on span "View transactions" at bounding box center [692, 99] width 69 height 13
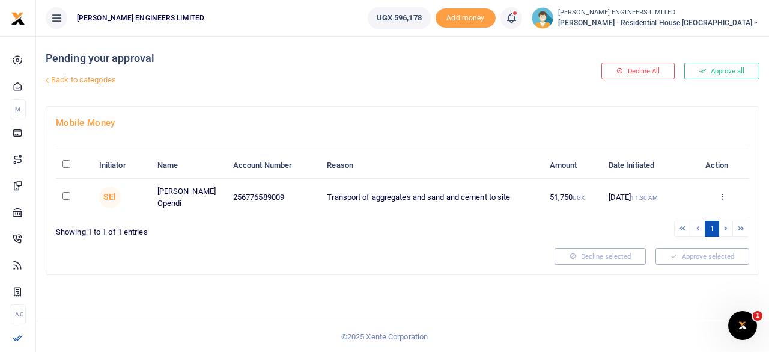
click at [64, 194] on input "checkbox" at bounding box center [67, 196] width 8 height 8
checkbox input "true"
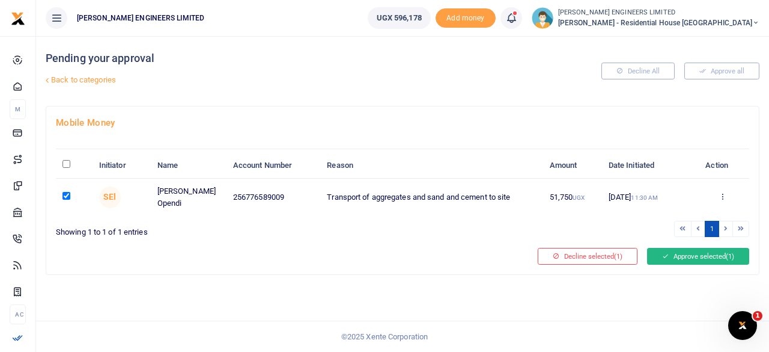
click at [674, 255] on button "Approve selected (1)" at bounding box center [698, 256] width 102 height 17
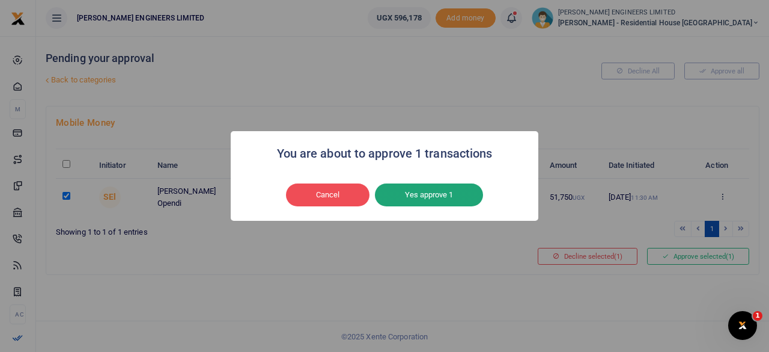
click at [433, 197] on button "Yes approve 1" at bounding box center [429, 194] width 108 height 23
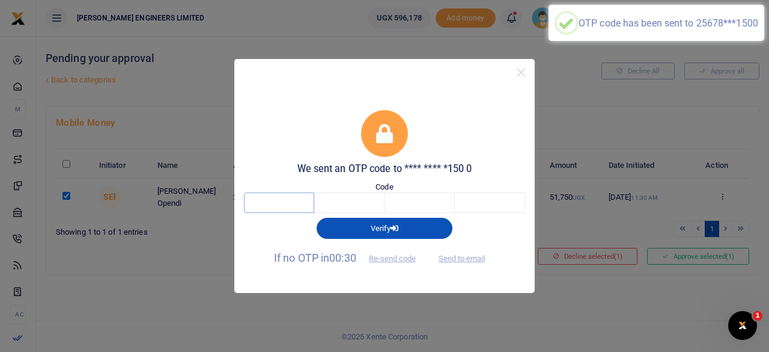
click at [284, 204] on input "text" at bounding box center [279, 202] width 70 height 20
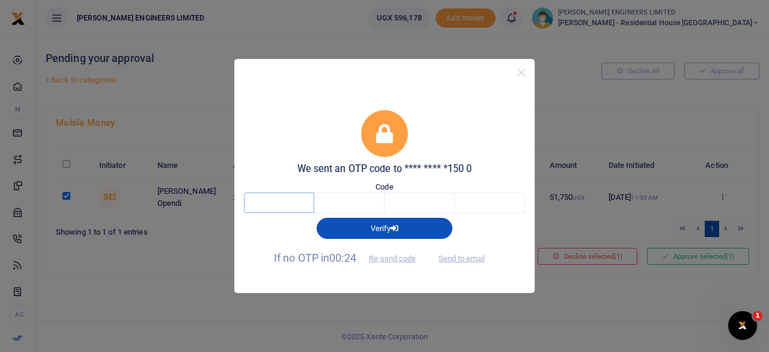
click at [279, 202] on input "text" at bounding box center [279, 202] width 70 height 20
type input "5"
type input "4"
type input "7"
type input "8"
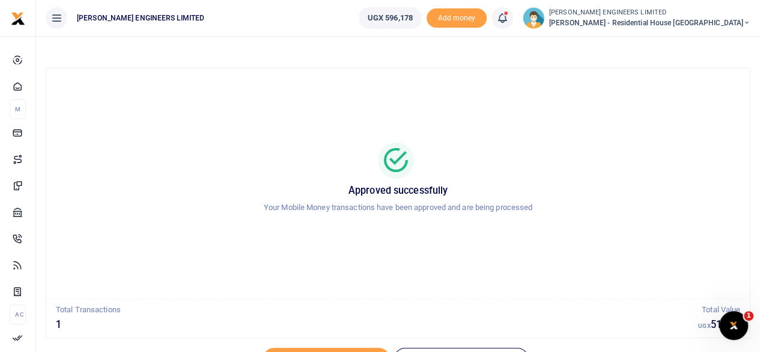
click at [747, 21] on icon at bounding box center [747, 23] width 7 height 8
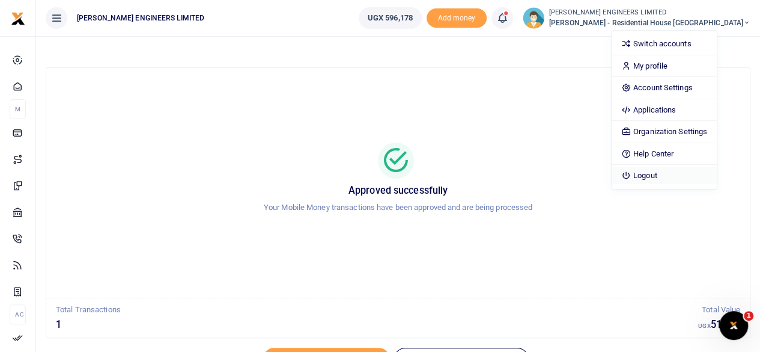
click at [690, 175] on link "Logout" at bounding box center [664, 175] width 105 height 17
